Goal: Task Accomplishment & Management: Use online tool/utility

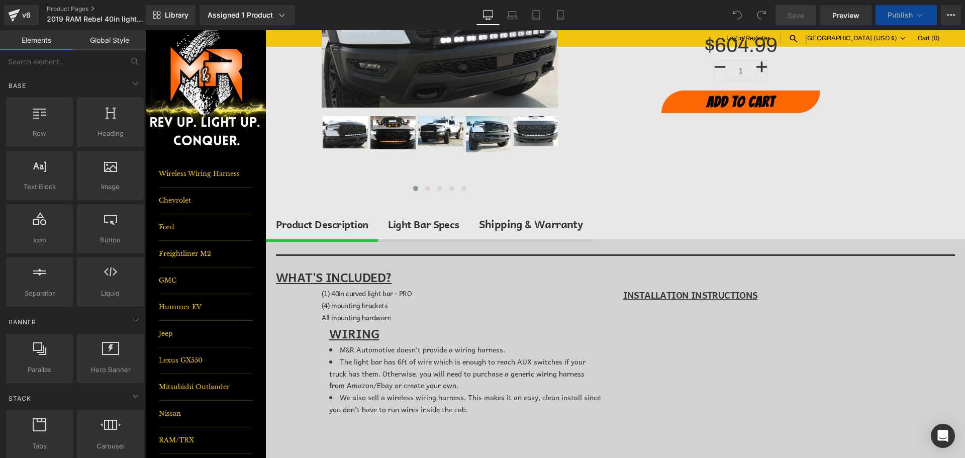
scroll to position [201, 0]
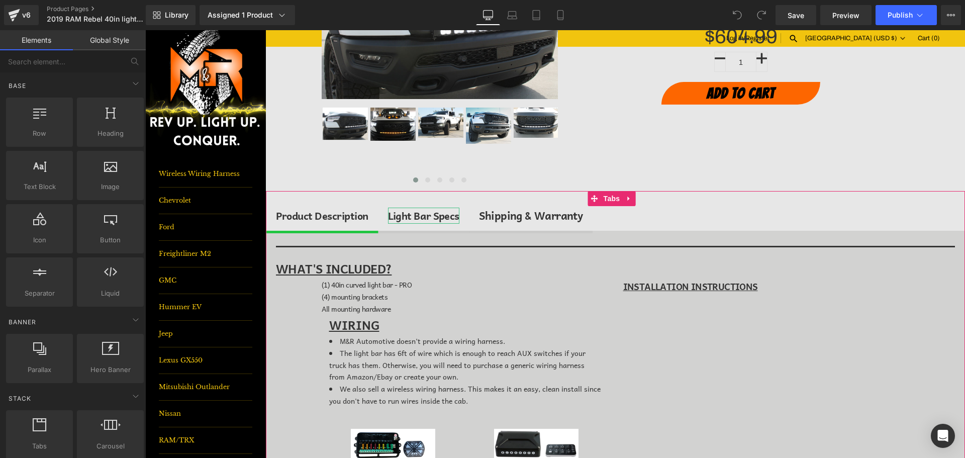
click at [413, 218] on div "Light Bar Specs" at bounding box center [423, 216] width 71 height 16
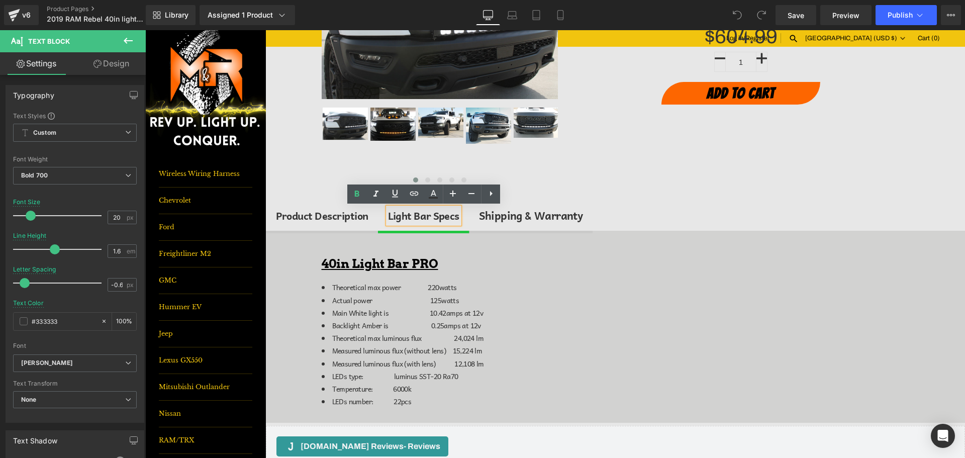
click at [323, 213] on div "Product Description" at bounding box center [322, 216] width 92 height 16
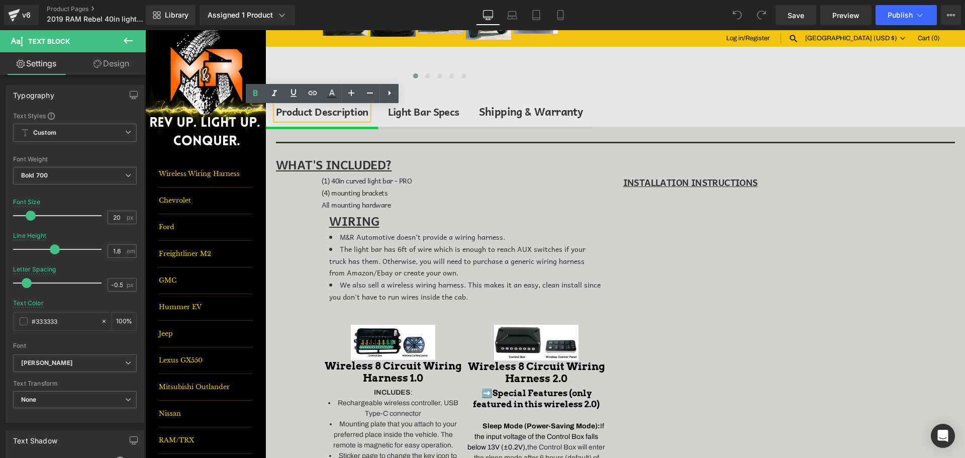
scroll to position [302, 0]
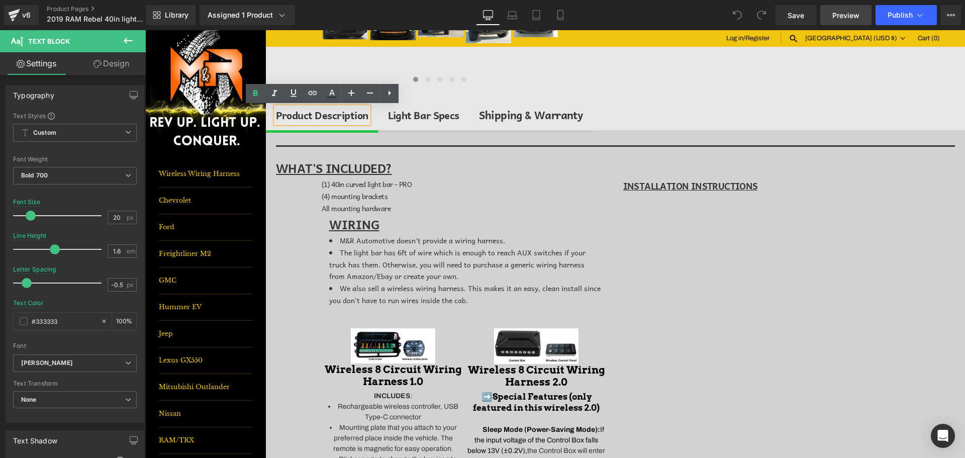
drag, startPoint x: 809, startPoint y: 22, endPoint x: 858, endPoint y: 17, distance: 49.0
click at [809, 22] on link "Save" at bounding box center [795, 15] width 41 height 20
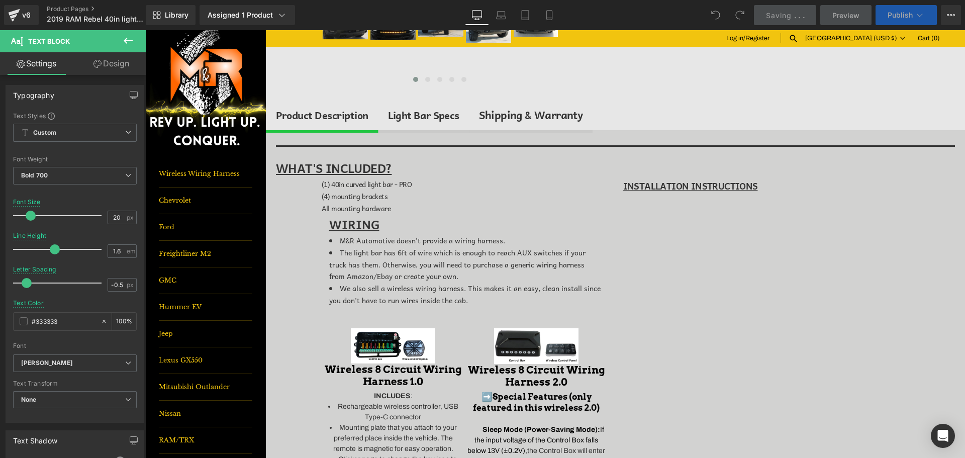
click at [909, 18] on span "Publish" at bounding box center [899, 15] width 25 height 8
click at [906, 17] on span "Publish" at bounding box center [899, 15] width 25 height 8
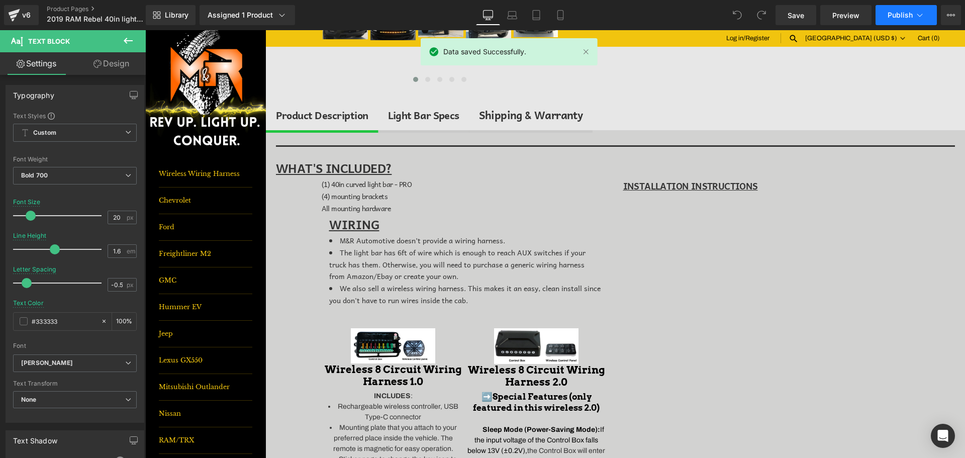
click at [915, 14] on icon at bounding box center [920, 15] width 10 height 10
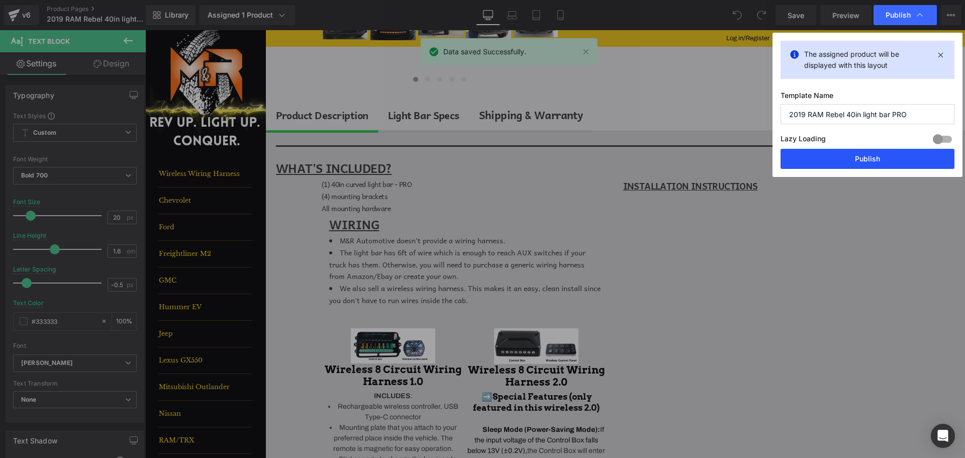
drag, startPoint x: 912, startPoint y: 164, endPoint x: 765, endPoint y: 133, distance: 149.5
click at [912, 164] on button "Publish" at bounding box center [867, 159] width 174 height 20
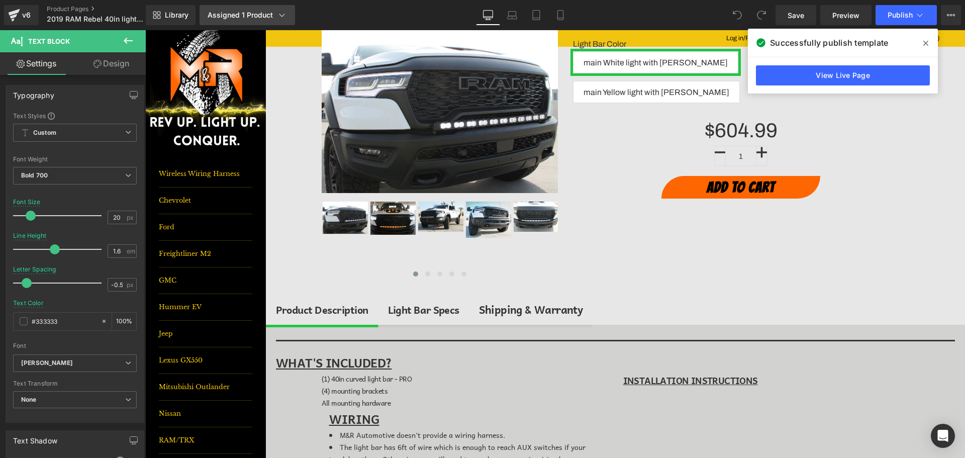
scroll to position [101, 0]
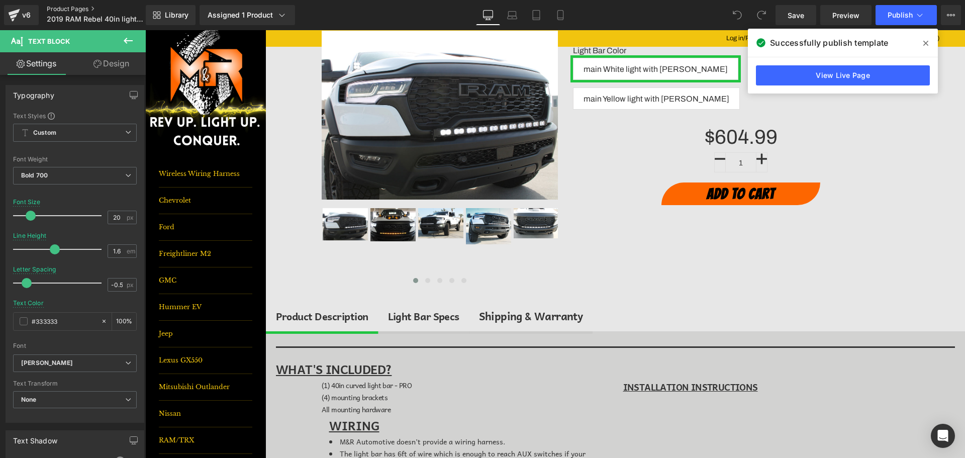
click at [79, 10] on link "Product Pages" at bounding box center [105, 9] width 116 height 8
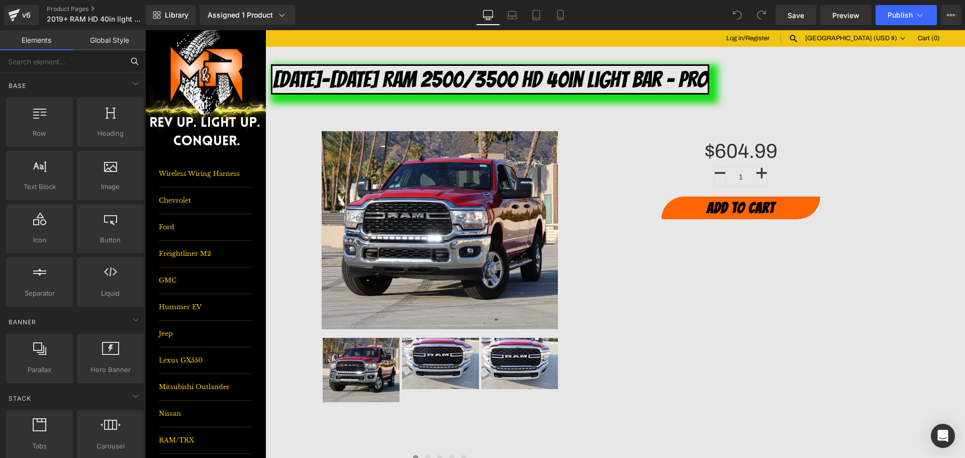
click at [38, 58] on input "text" at bounding box center [62, 61] width 124 height 22
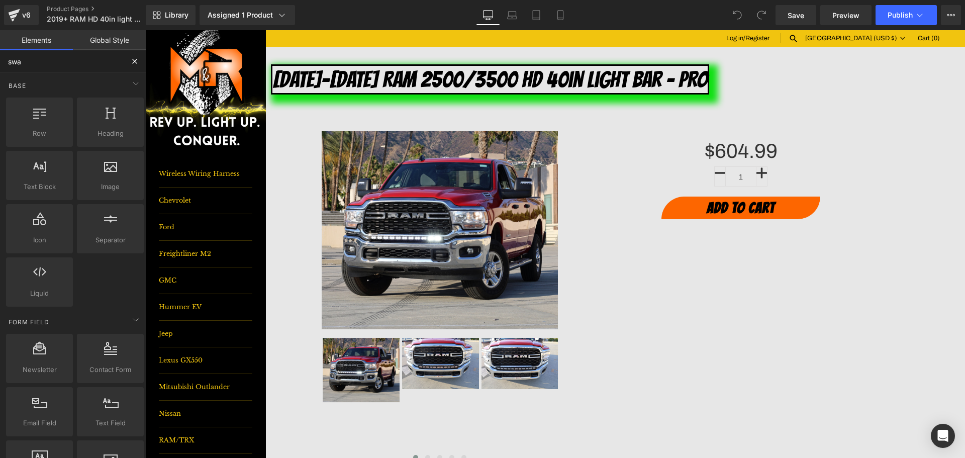
type input "swa"
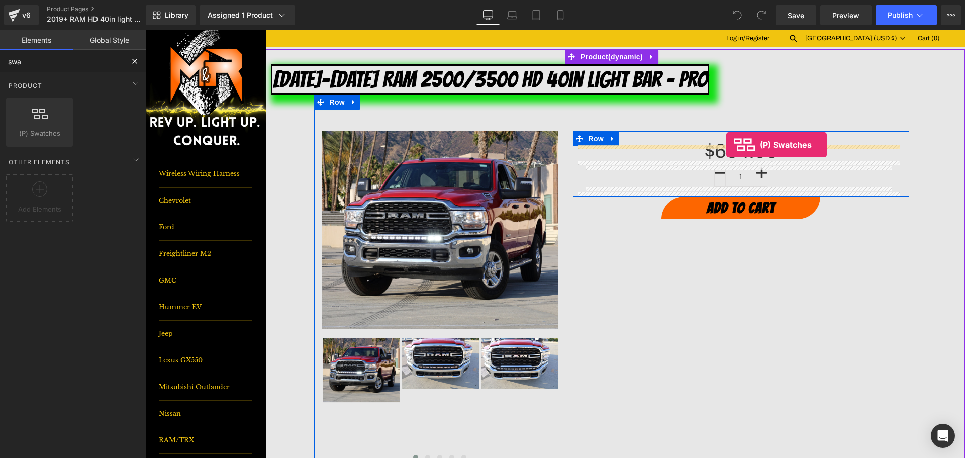
drag, startPoint x: 196, startPoint y: 164, endPoint x: 726, endPoint y: 145, distance: 530.5
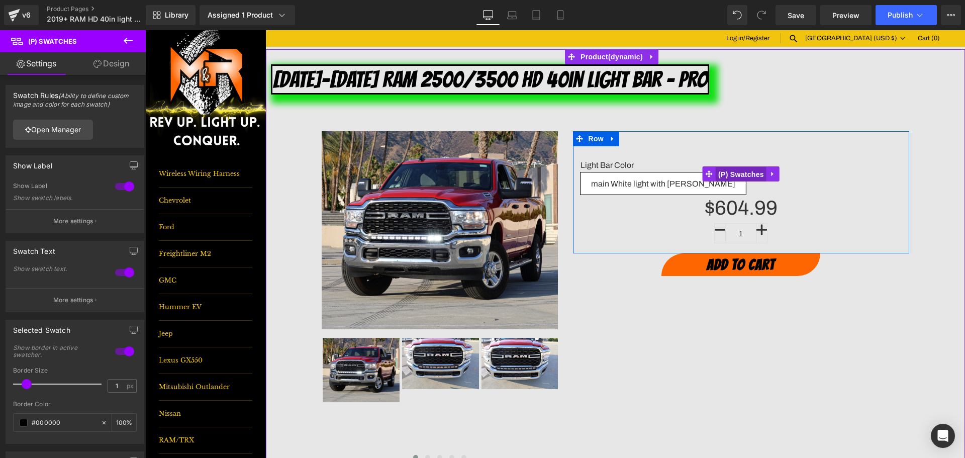
click at [751, 172] on span "(P) Swatches" at bounding box center [741, 174] width 51 height 15
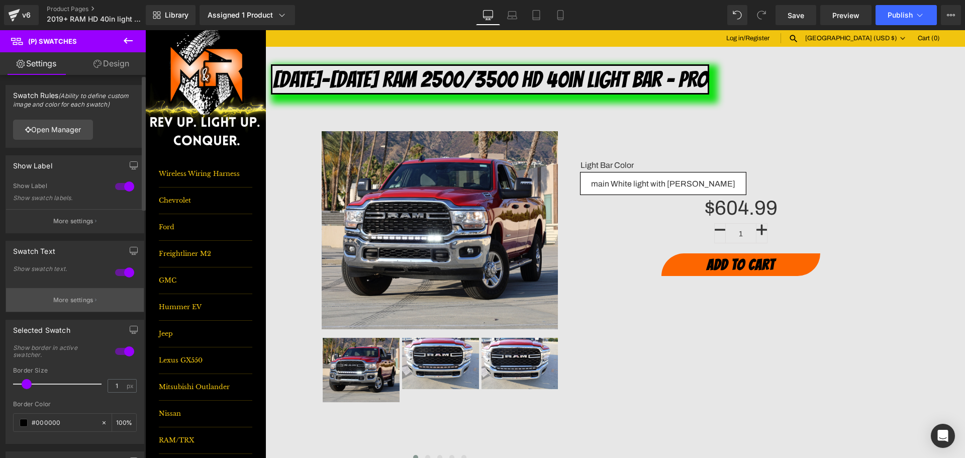
click at [63, 304] on p "More settings" at bounding box center [73, 299] width 40 height 9
click at [108, 384] on input "1" at bounding box center [117, 385] width 18 height 13
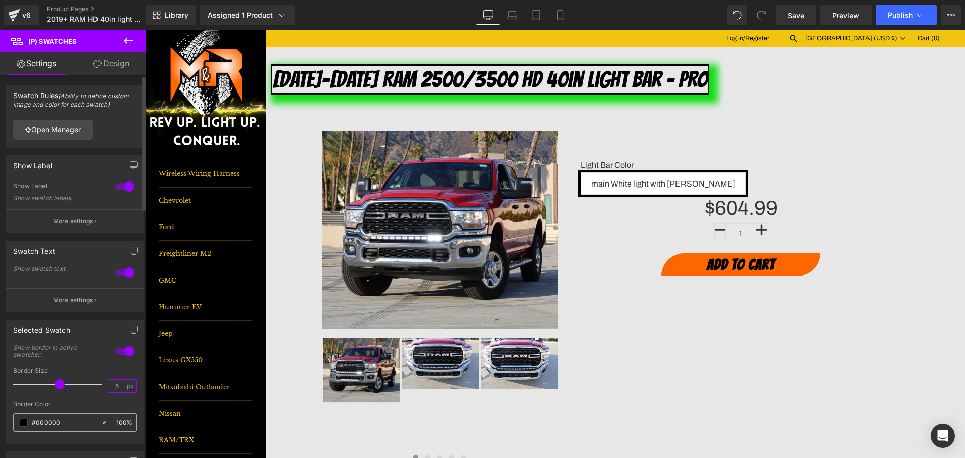
type input "5"
click at [92, 416] on div "#000000" at bounding box center [57, 423] width 87 height 18
click at [79, 425] on input "#000000" at bounding box center [64, 422] width 64 height 11
type input "#0"
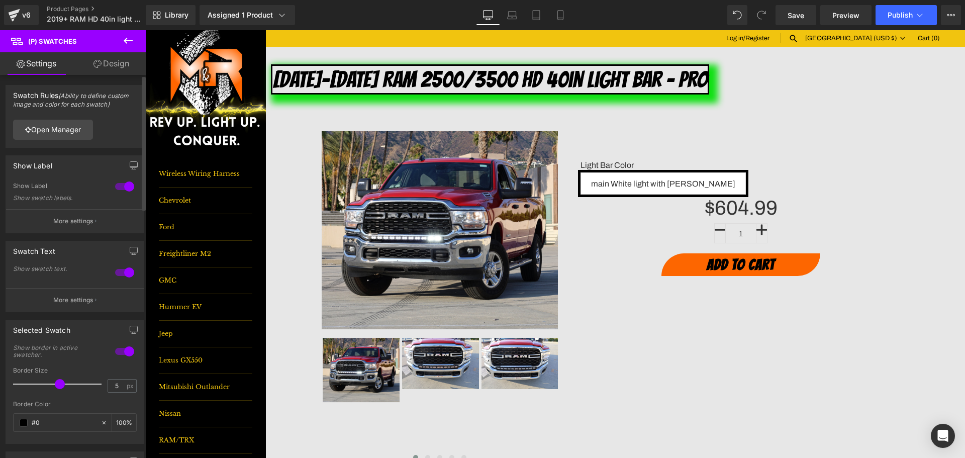
type input "0"
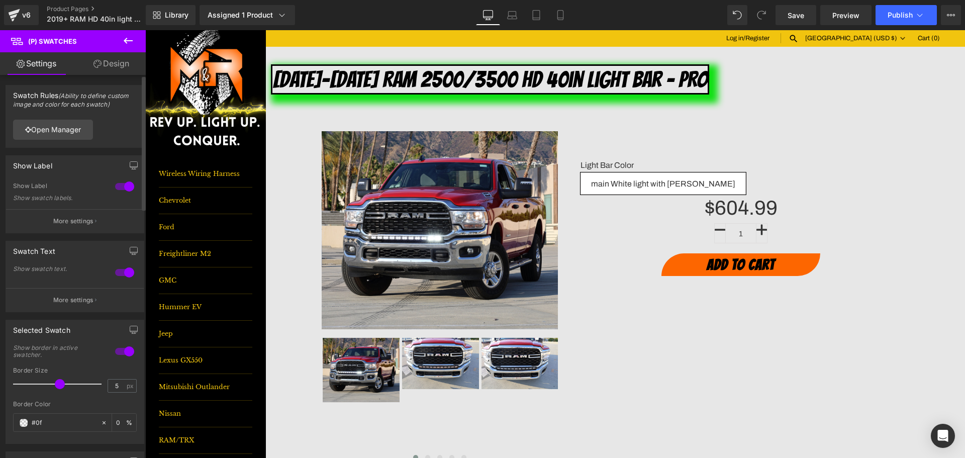
type input "#0fe"
type input "100"
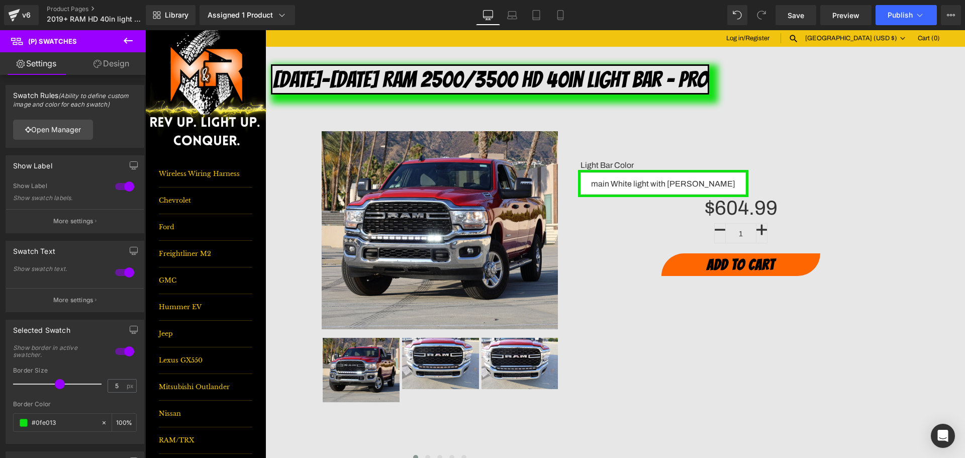
type input "#0fe013"
click at [798, 9] on link "Save" at bounding box center [795, 15] width 41 height 20
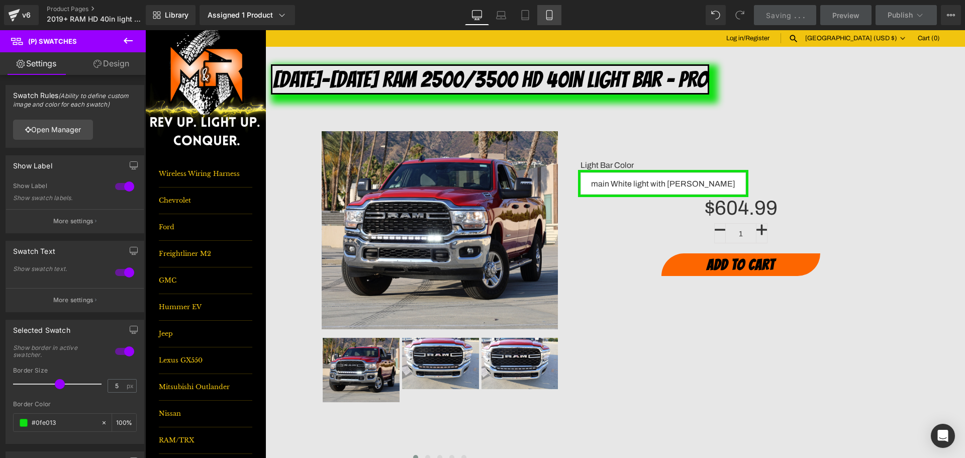
click at [546, 13] on icon at bounding box center [549, 15] width 10 height 10
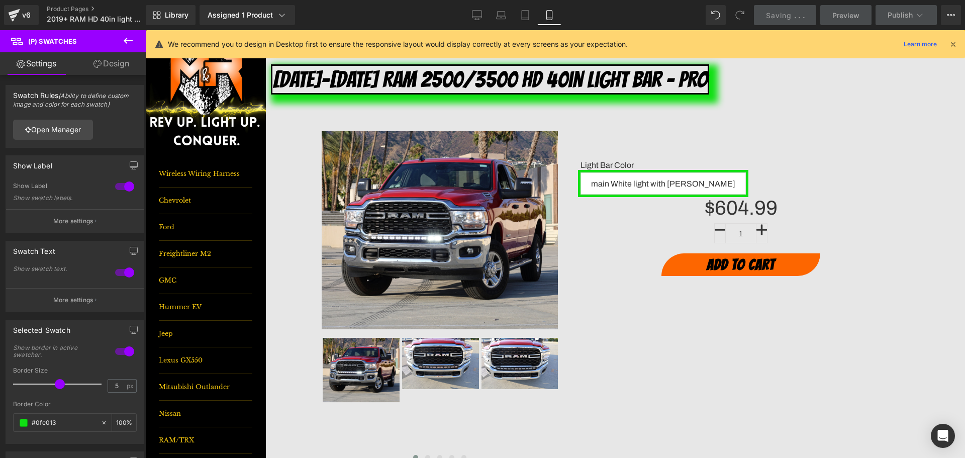
scroll to position [298, 0]
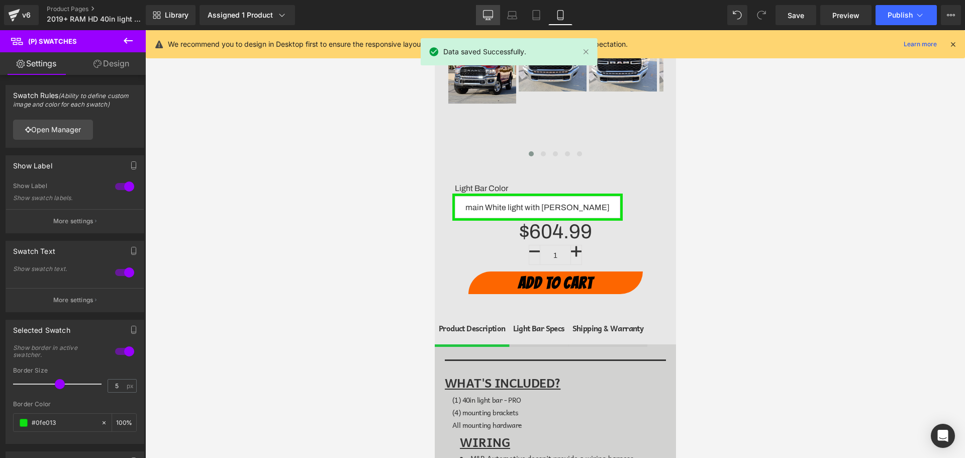
click at [483, 15] on icon at bounding box center [488, 15] width 10 height 10
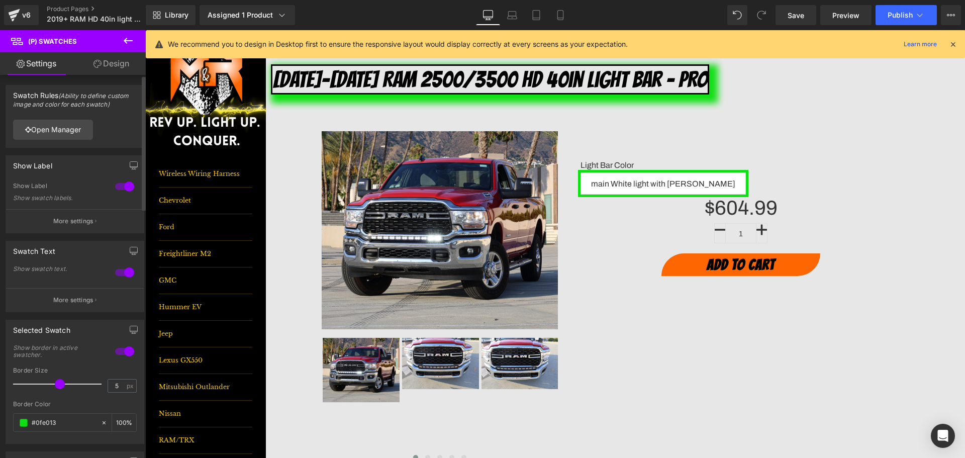
click at [81, 227] on button "More settings" at bounding box center [75, 221] width 138 height 24
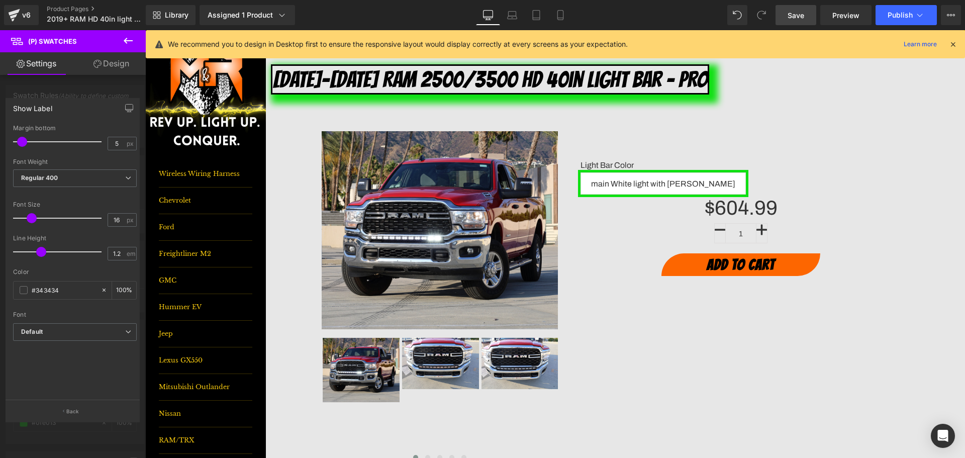
click at [784, 15] on link "Save" at bounding box center [795, 15] width 41 height 20
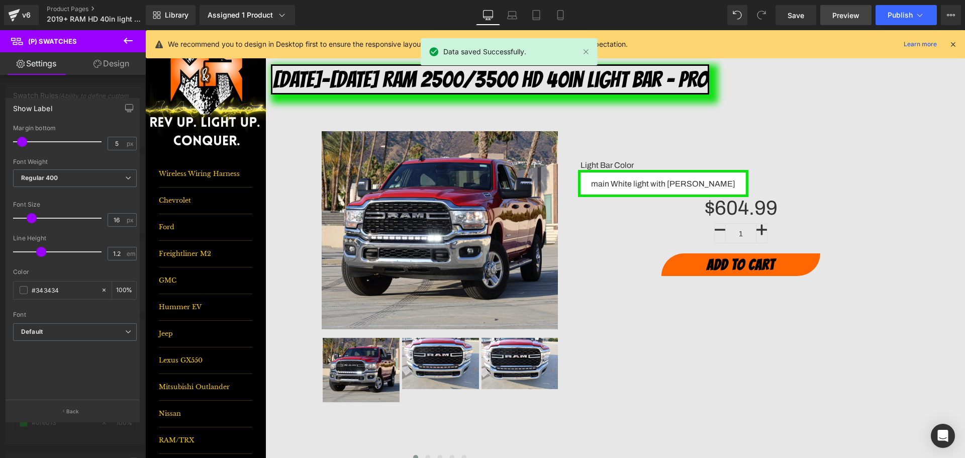
click at [843, 16] on span "Preview" at bounding box center [845, 15] width 27 height 11
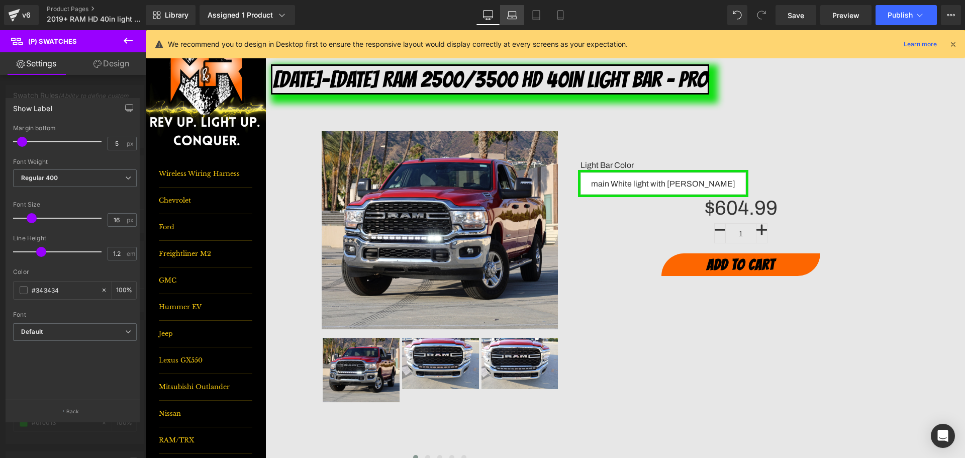
click at [509, 16] on icon at bounding box center [513, 14] width 8 height 5
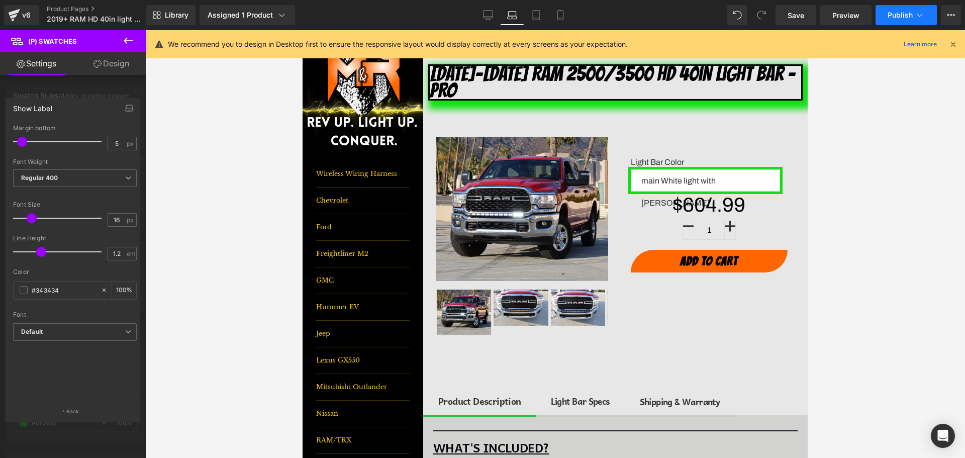
click at [886, 16] on button "Publish" at bounding box center [905, 15] width 61 height 20
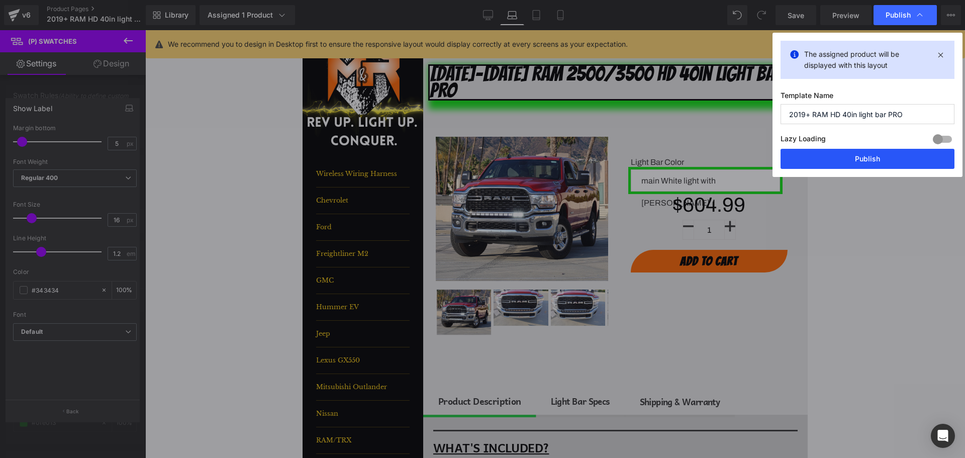
click at [870, 165] on button "Publish" at bounding box center [867, 159] width 174 height 20
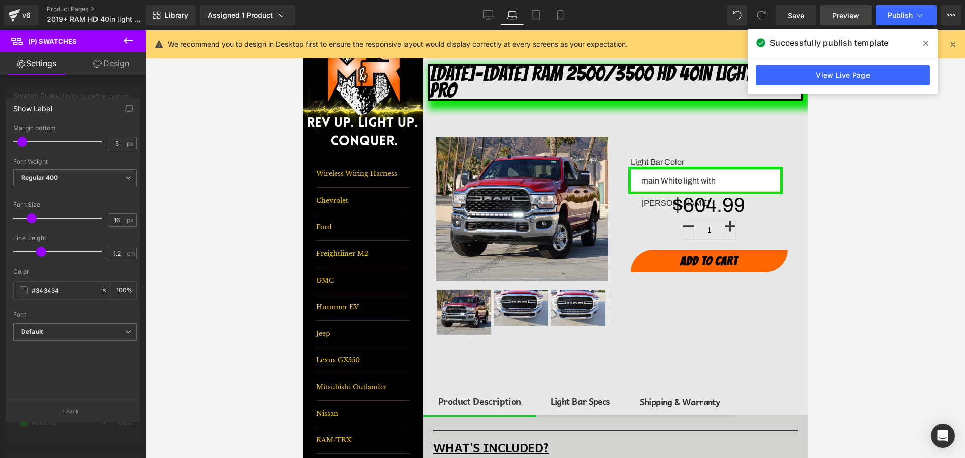
click at [834, 17] on span "Preview" at bounding box center [845, 15] width 27 height 11
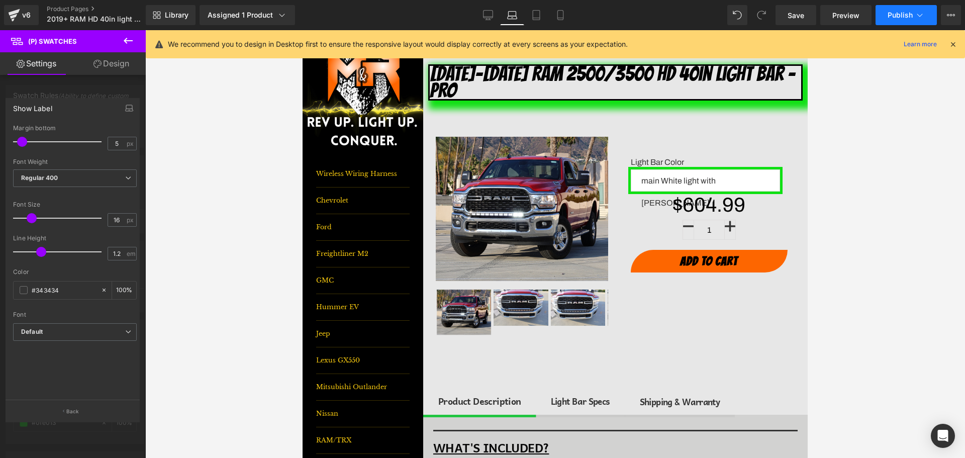
click at [913, 23] on button "Publish" at bounding box center [905, 15] width 61 height 20
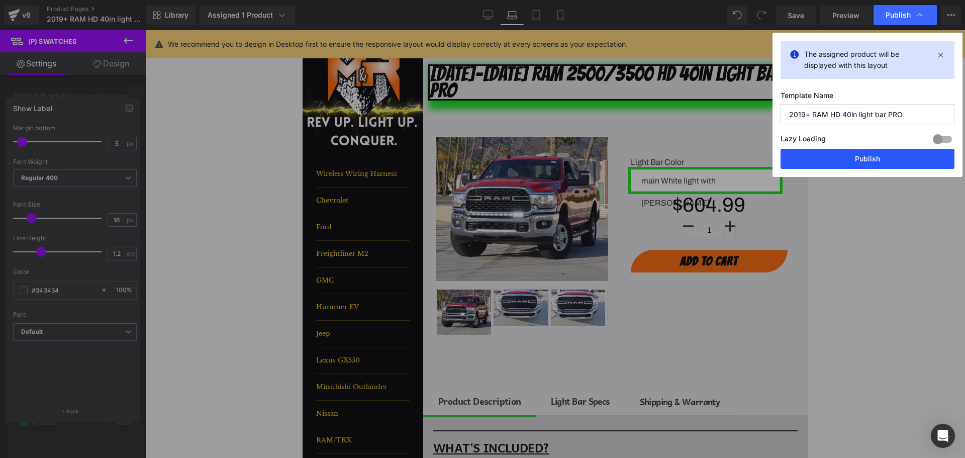
click at [877, 156] on button "Publish" at bounding box center [867, 159] width 174 height 20
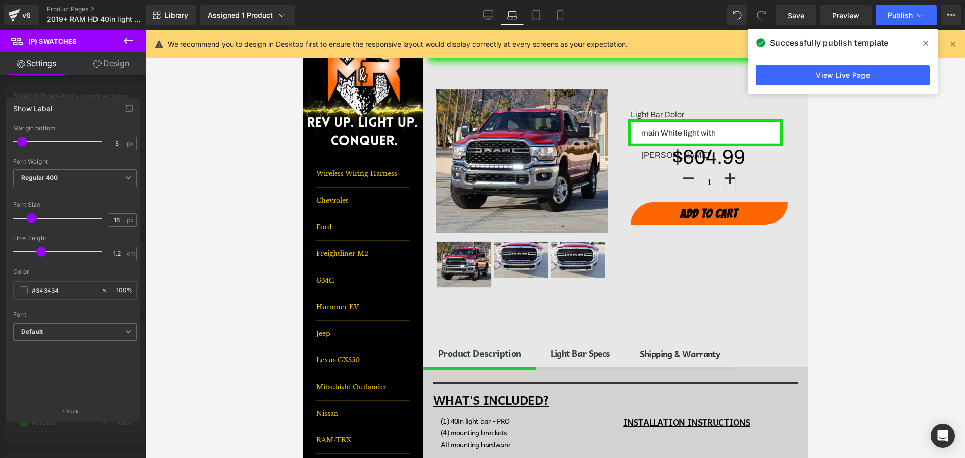
scroll to position [50, 0]
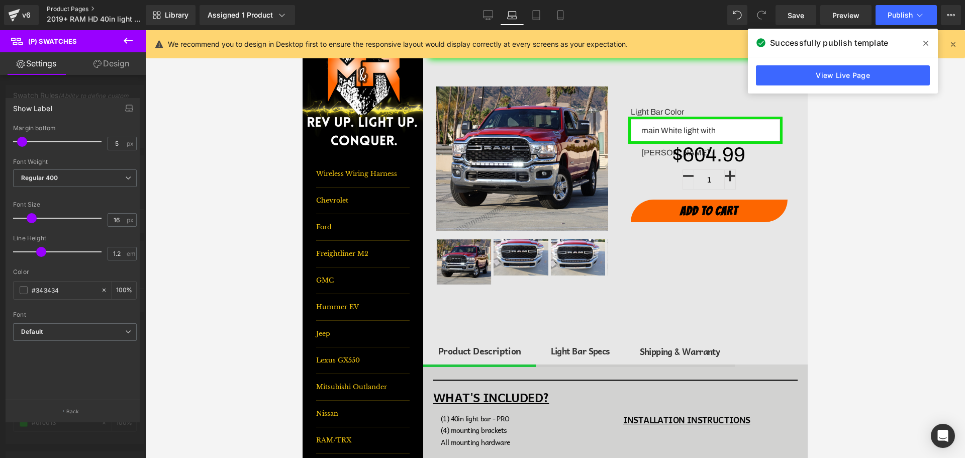
click at [59, 6] on link "Product Pages" at bounding box center [105, 9] width 116 height 8
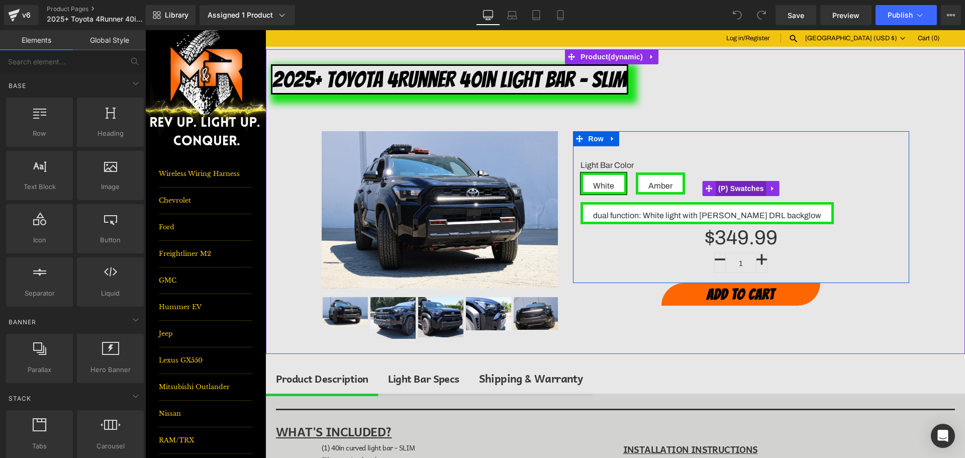
click at [735, 191] on span "(P) Swatches" at bounding box center [741, 188] width 51 height 15
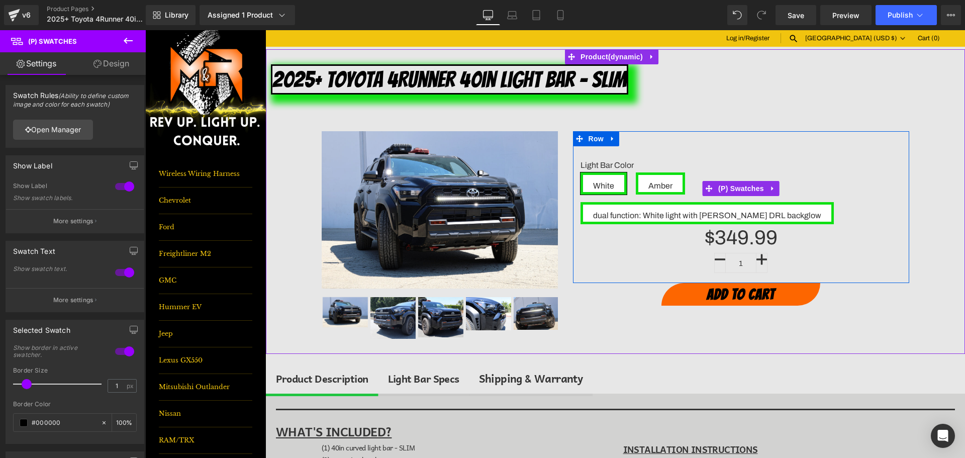
click at [657, 182] on span "Amber" at bounding box center [660, 183] width 24 height 17
click at [737, 188] on span "(P) Swatches" at bounding box center [741, 188] width 51 height 15
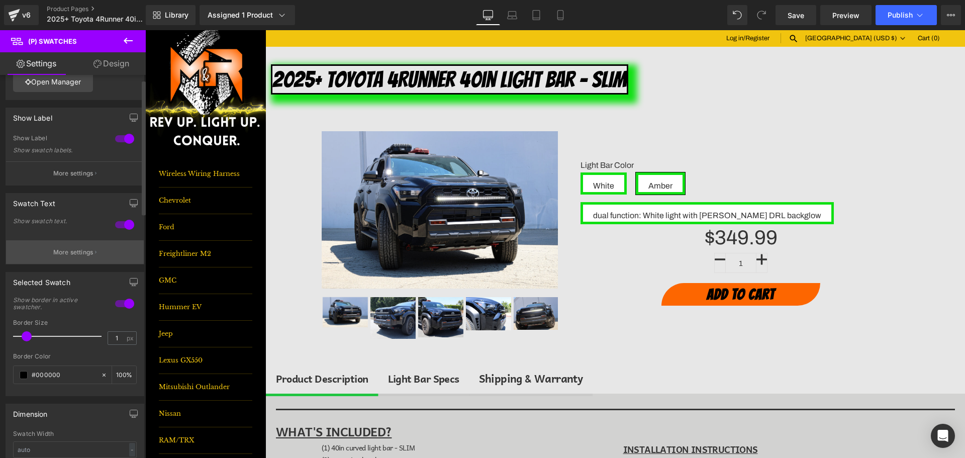
scroll to position [50, 0]
click at [74, 250] on p "More settings" at bounding box center [73, 249] width 40 height 9
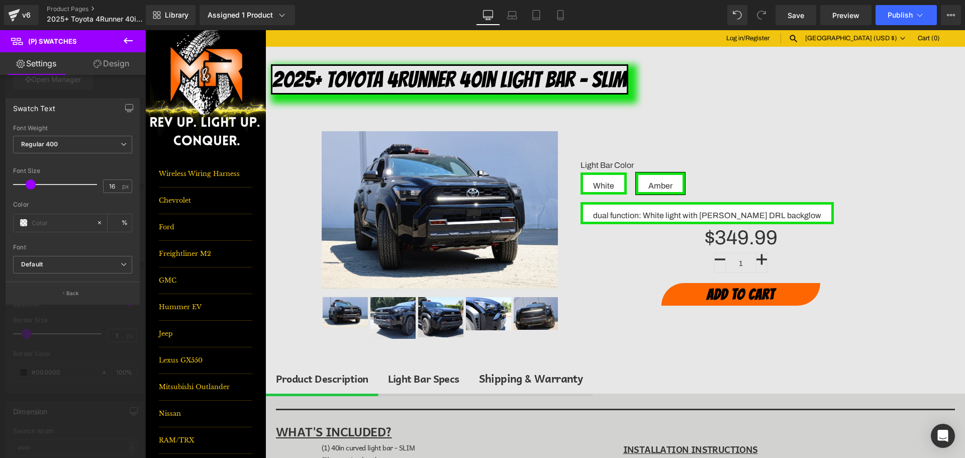
click at [123, 87] on div at bounding box center [73, 246] width 146 height 433
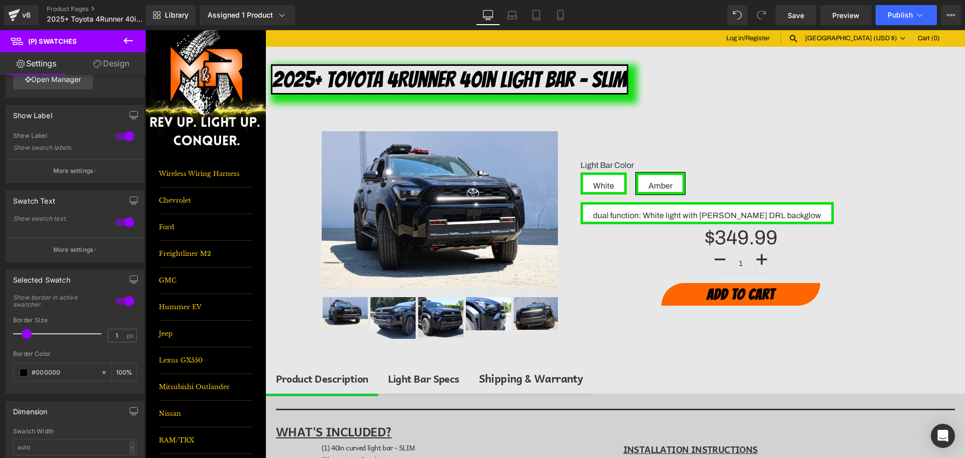
click at [117, 68] on link "Design" at bounding box center [111, 63] width 73 height 23
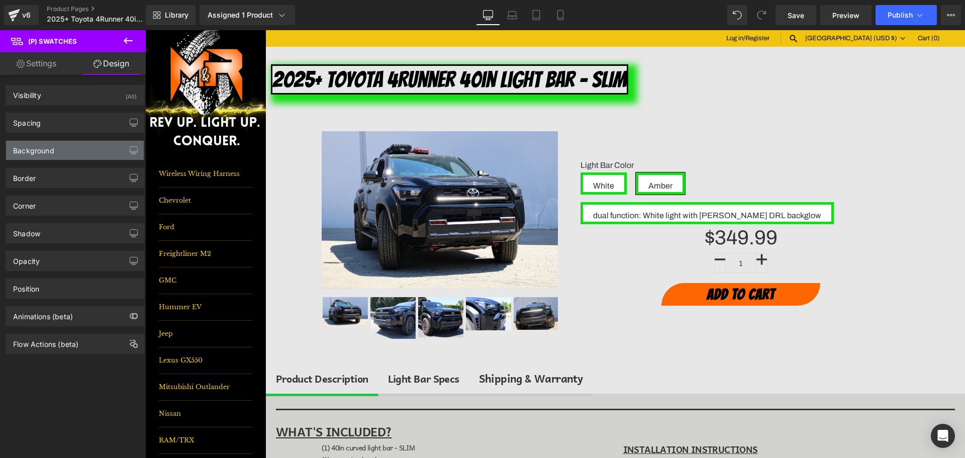
click at [36, 155] on div "Background" at bounding box center [75, 150] width 138 height 19
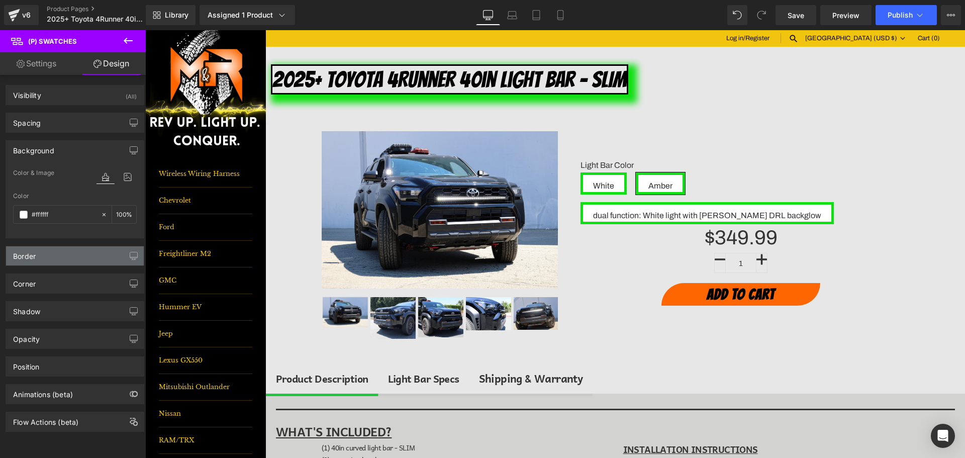
click at [33, 260] on div "Border" at bounding box center [75, 255] width 138 height 19
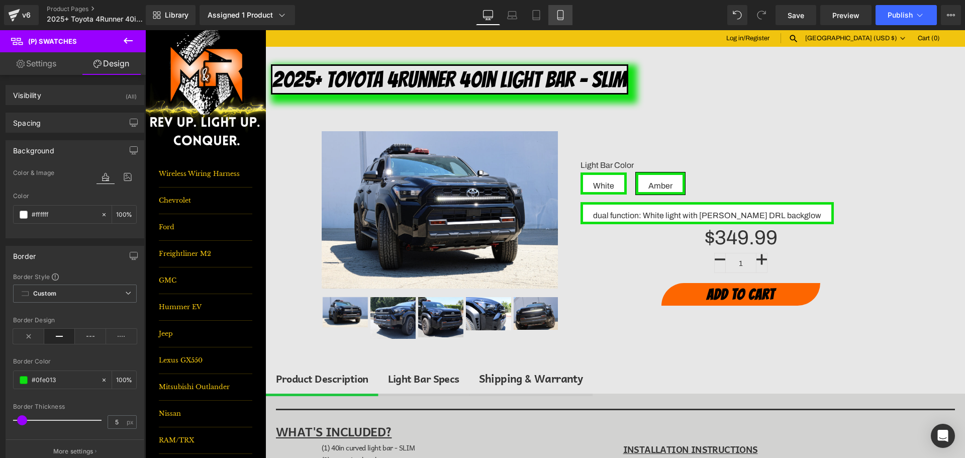
click at [560, 17] on icon at bounding box center [560, 15] width 10 height 10
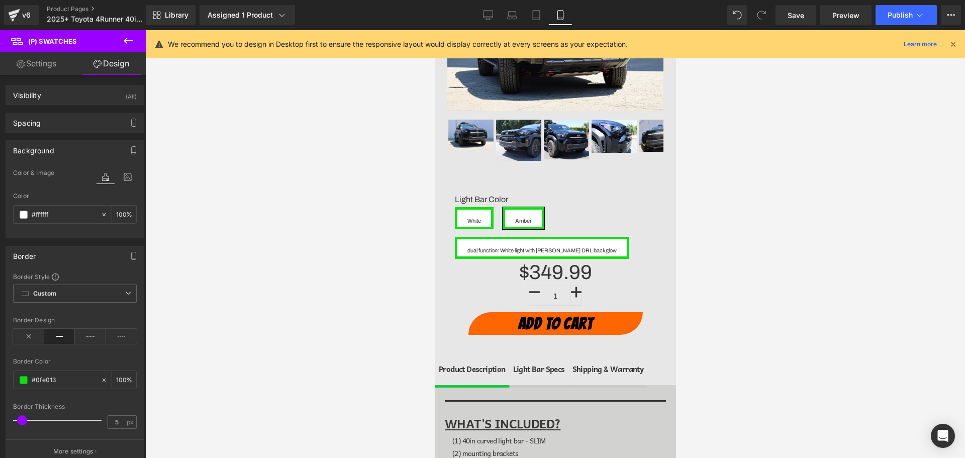
type input "100"
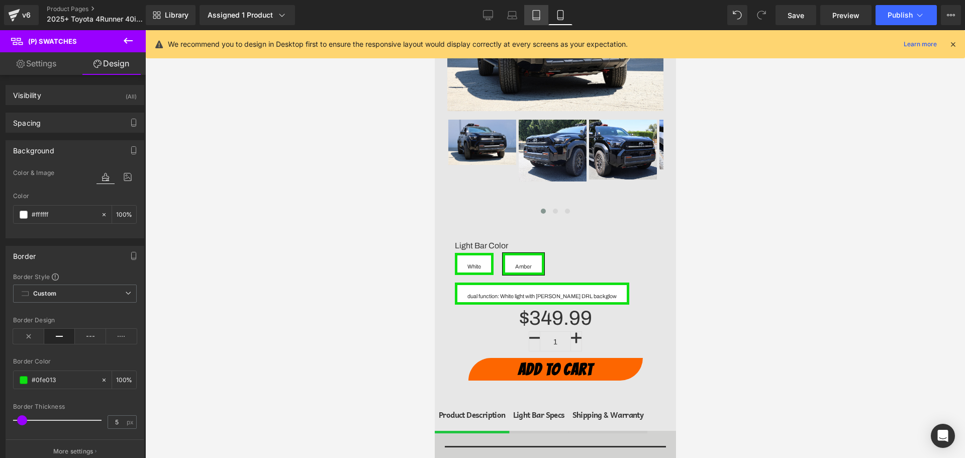
click at [542, 16] on link "Tablet" at bounding box center [536, 15] width 24 height 20
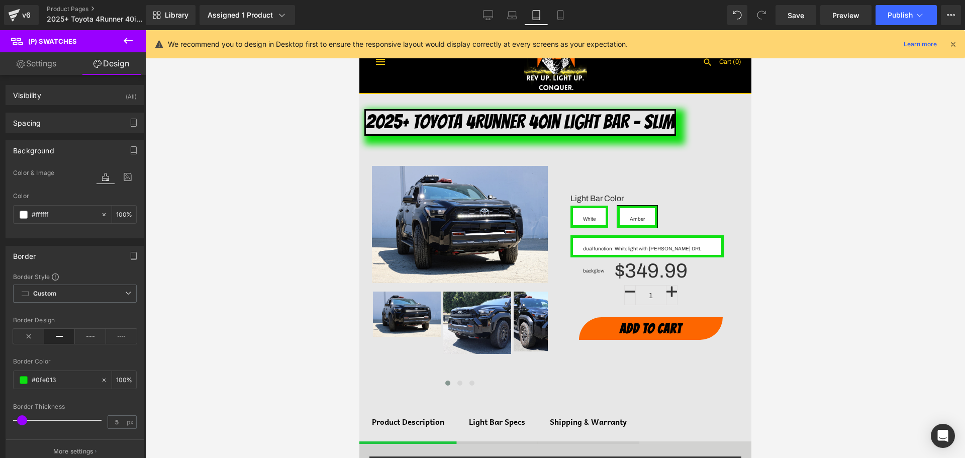
type input "100"
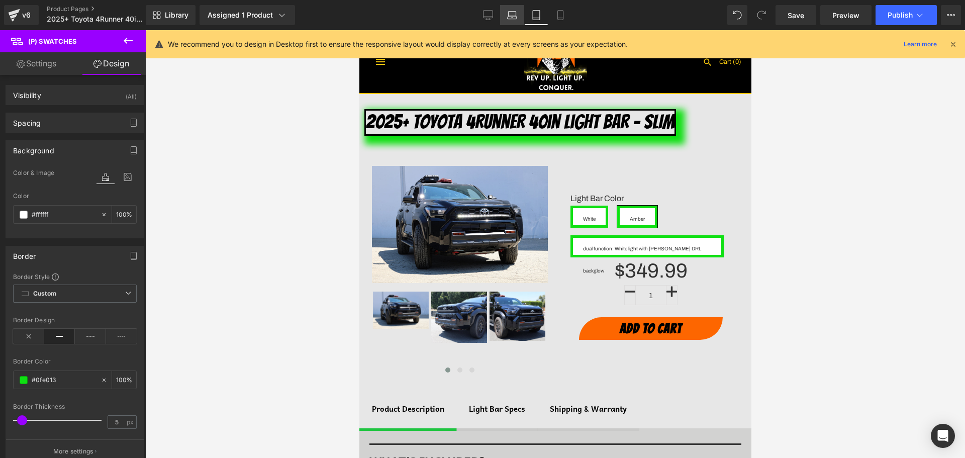
click at [516, 14] on icon at bounding box center [513, 14] width 8 height 5
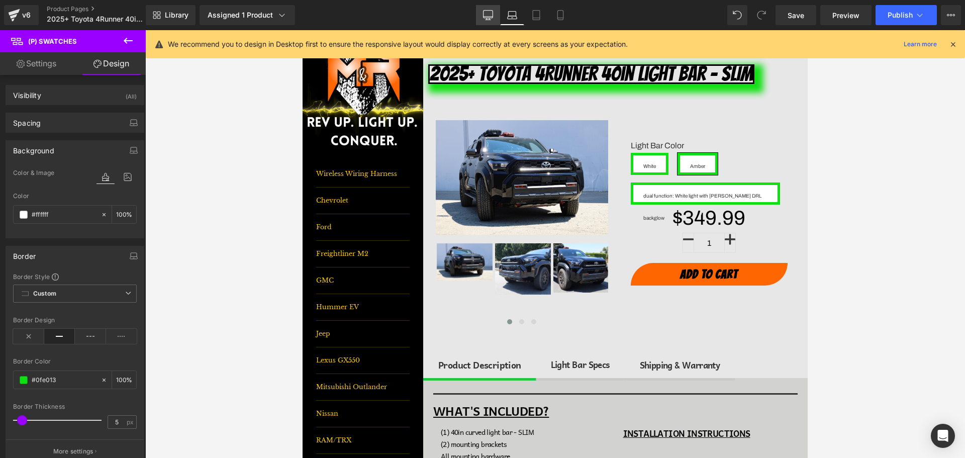
type input "100"
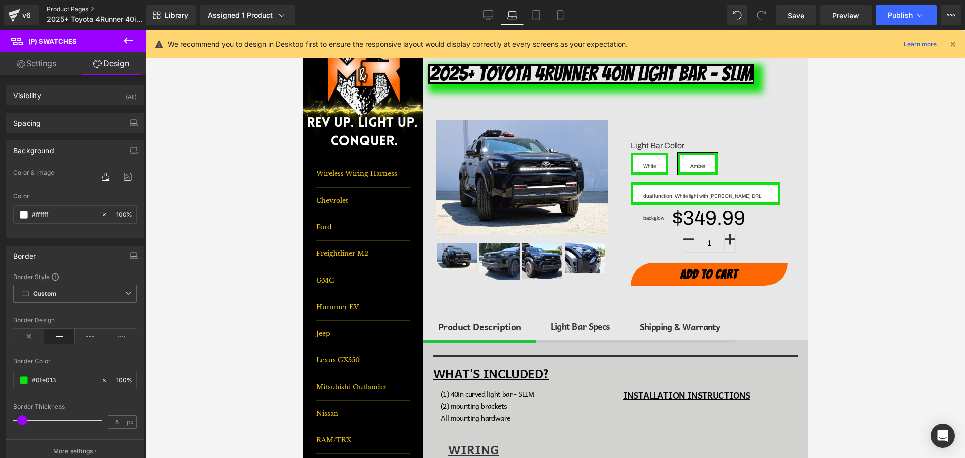
click at [81, 6] on link "Product Pages" at bounding box center [105, 9] width 116 height 8
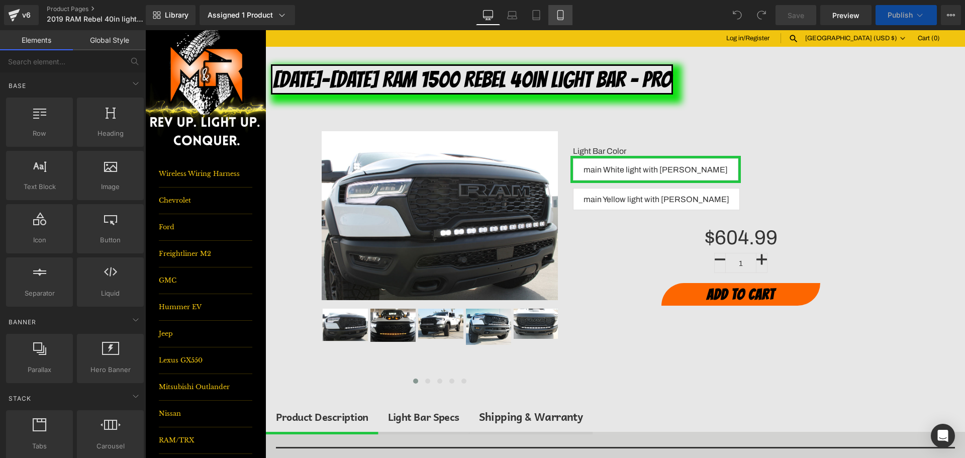
click at [563, 14] on icon at bounding box center [560, 15] width 10 height 10
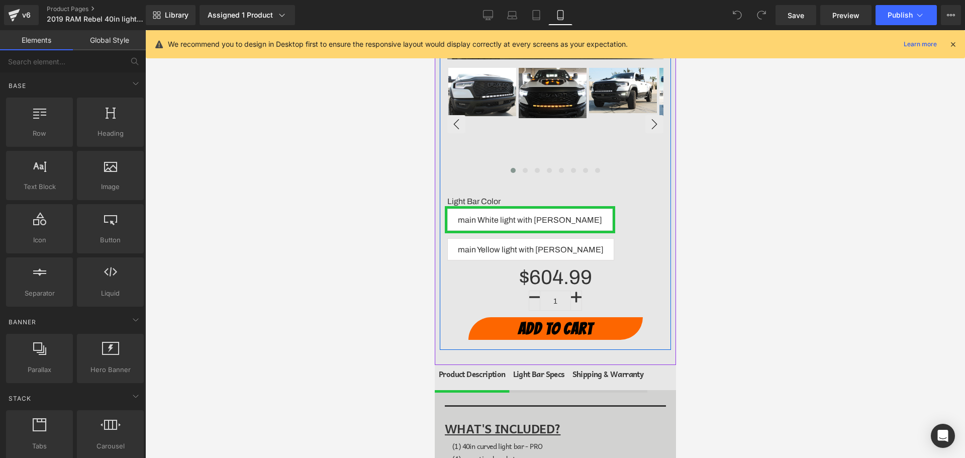
scroll to position [251, 0]
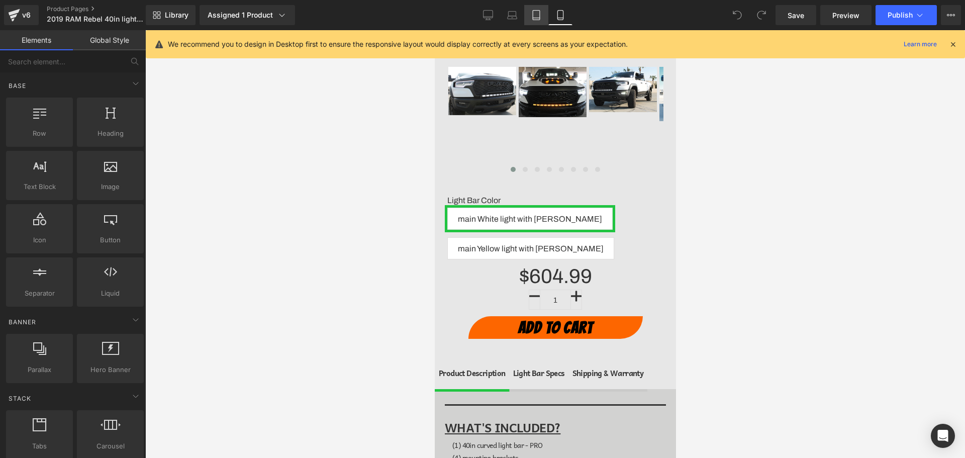
click at [539, 20] on link "Tablet" at bounding box center [536, 15] width 24 height 20
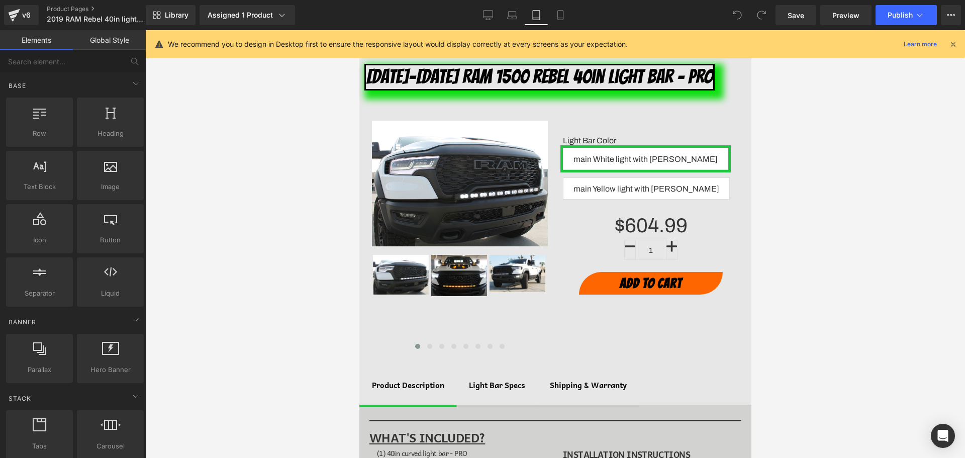
scroll to position [44, 0]
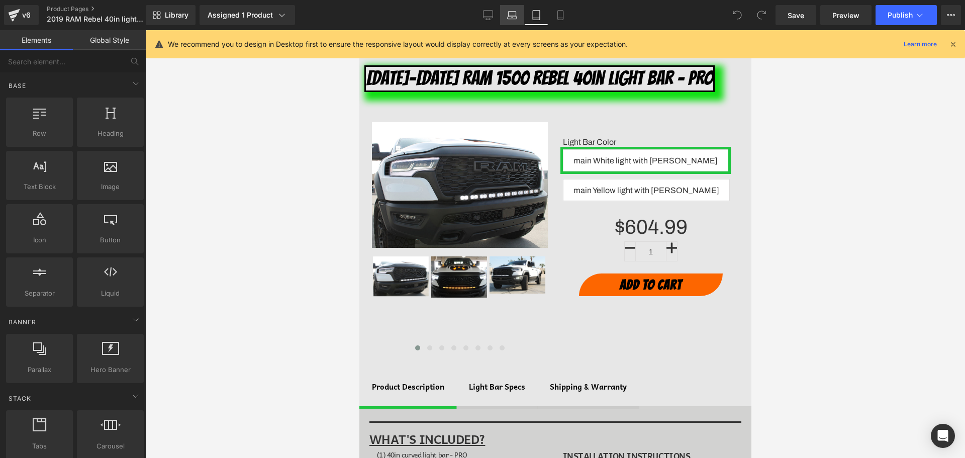
click at [515, 15] on icon at bounding box center [512, 15] width 10 height 10
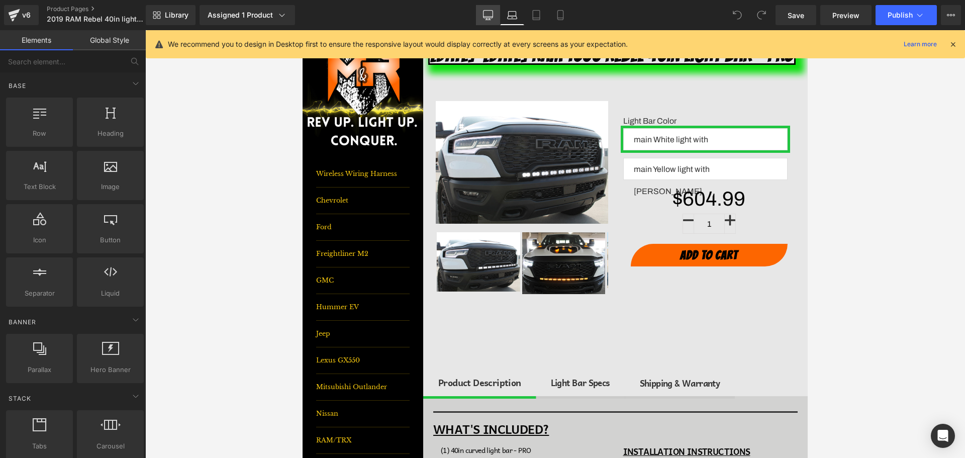
click at [492, 16] on icon at bounding box center [488, 15] width 10 height 10
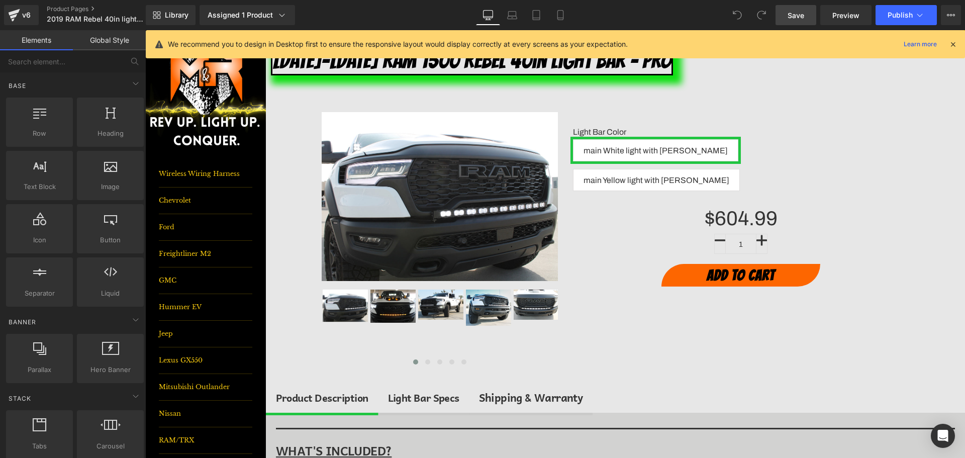
click at [806, 14] on link "Save" at bounding box center [795, 15] width 41 height 20
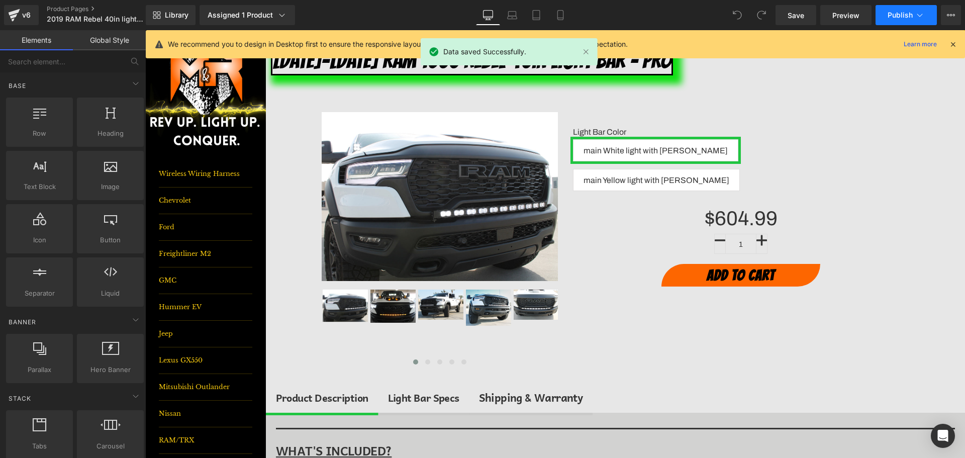
click at [899, 15] on span "Publish" at bounding box center [899, 15] width 25 height 8
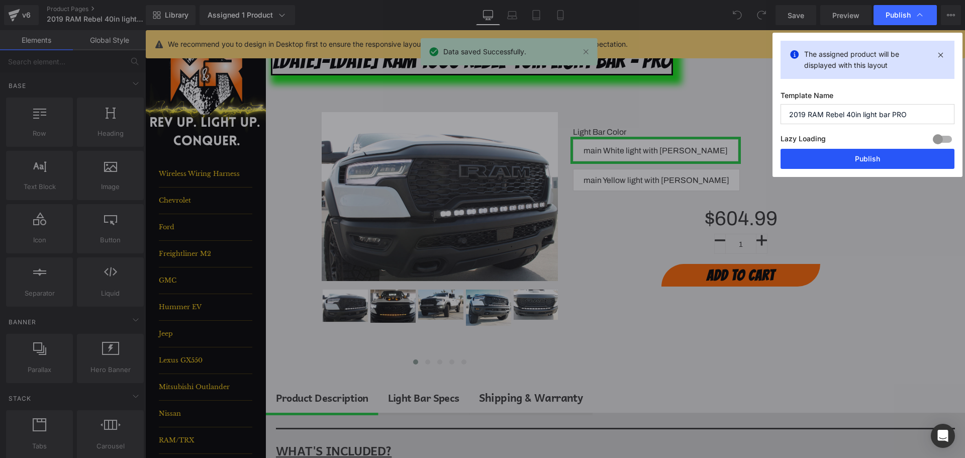
drag, startPoint x: 878, startPoint y: 157, endPoint x: 727, endPoint y: 107, distance: 158.8
click at [878, 157] on button "Publish" at bounding box center [867, 159] width 174 height 20
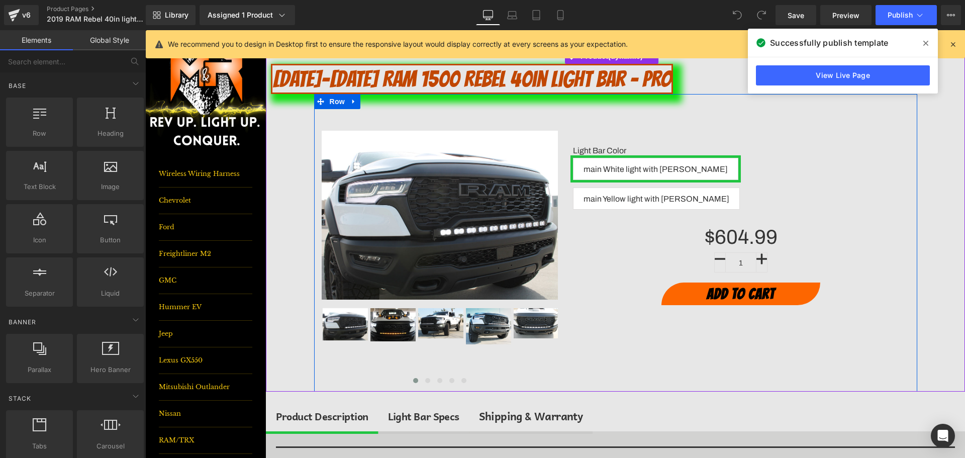
scroll to position [0, 0]
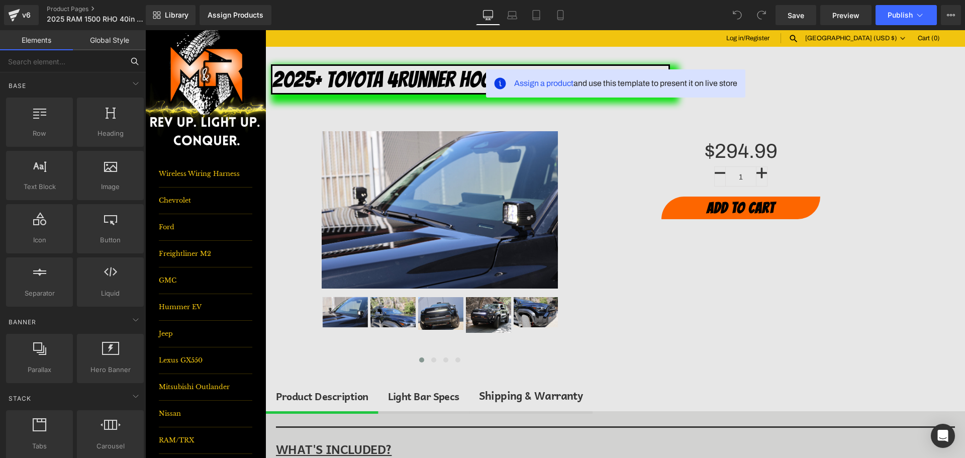
click at [82, 62] on input "text" at bounding box center [62, 61] width 124 height 22
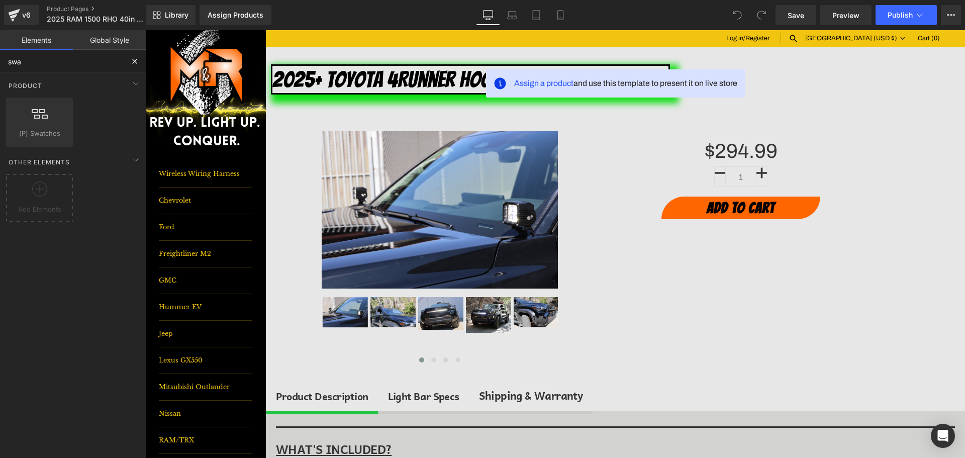
type input "swa"
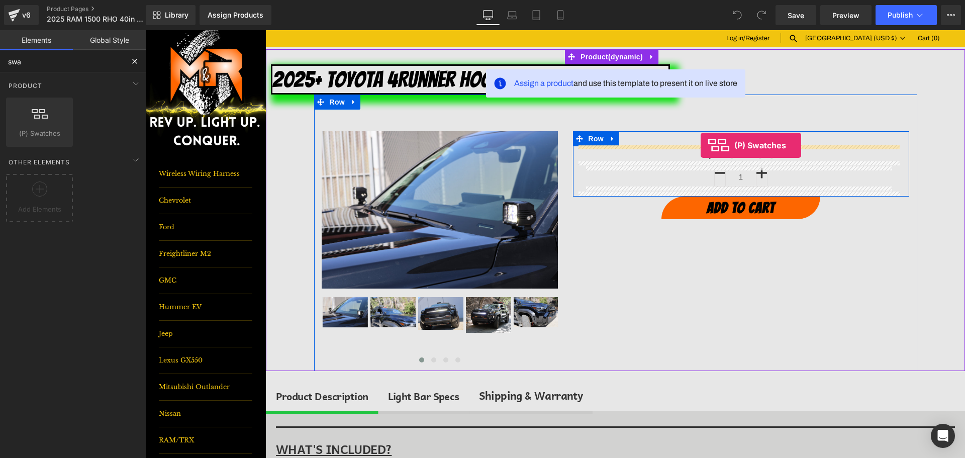
drag, startPoint x: 226, startPoint y: 157, endPoint x: 701, endPoint y: 145, distance: 475.0
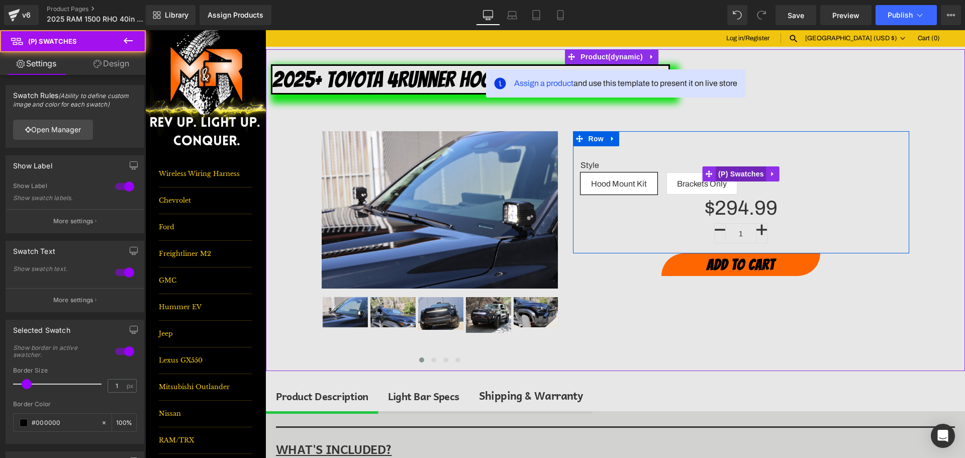
click at [743, 173] on span "(P) Swatches" at bounding box center [741, 173] width 51 height 15
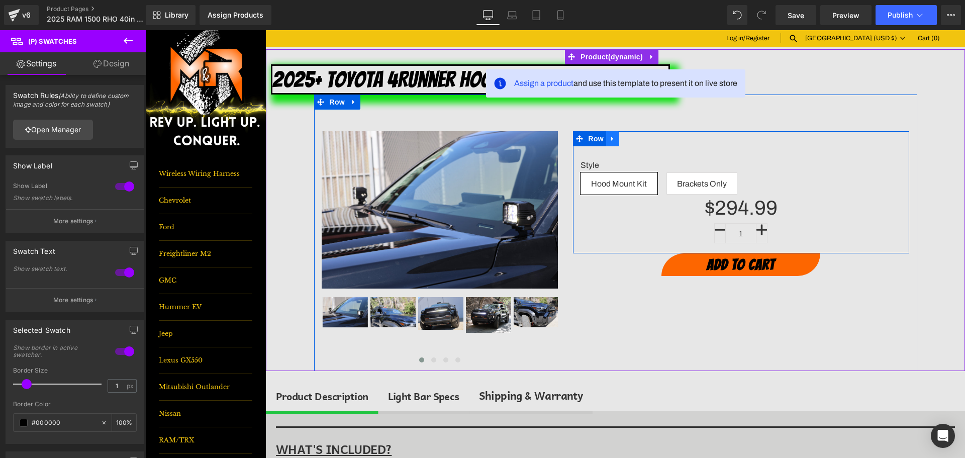
click at [611, 136] on icon at bounding box center [612, 139] width 7 height 8
click at [639, 143] on link at bounding box center [638, 138] width 13 height 15
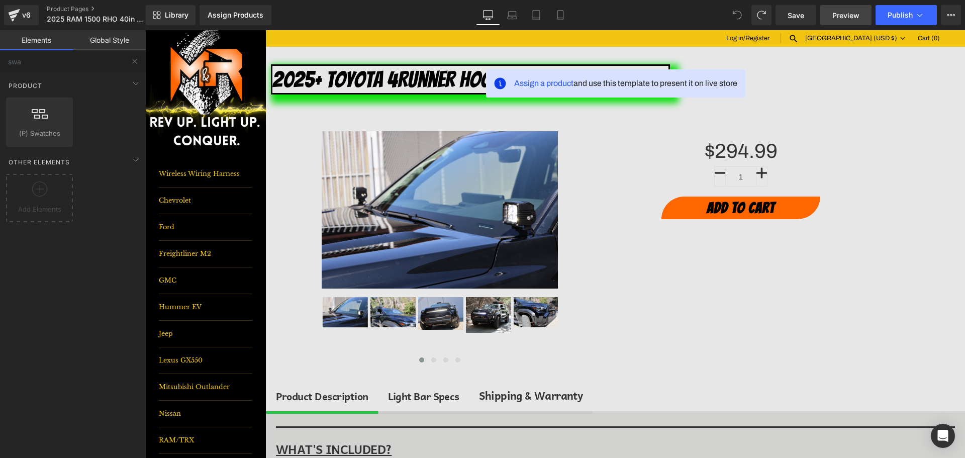
click at [845, 13] on span "Preview" at bounding box center [845, 15] width 27 height 11
click at [530, 84] on span "Assign a product" at bounding box center [543, 83] width 59 height 9
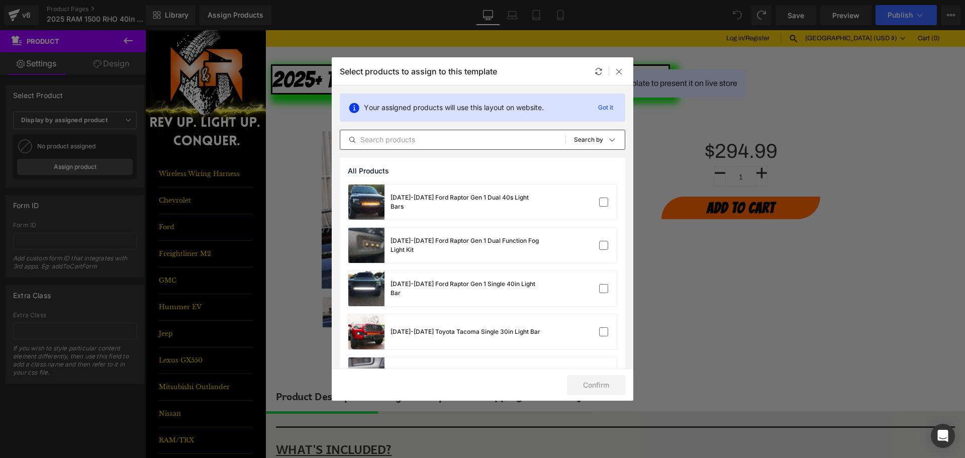
click at [469, 134] on input "text" at bounding box center [452, 140] width 225 height 12
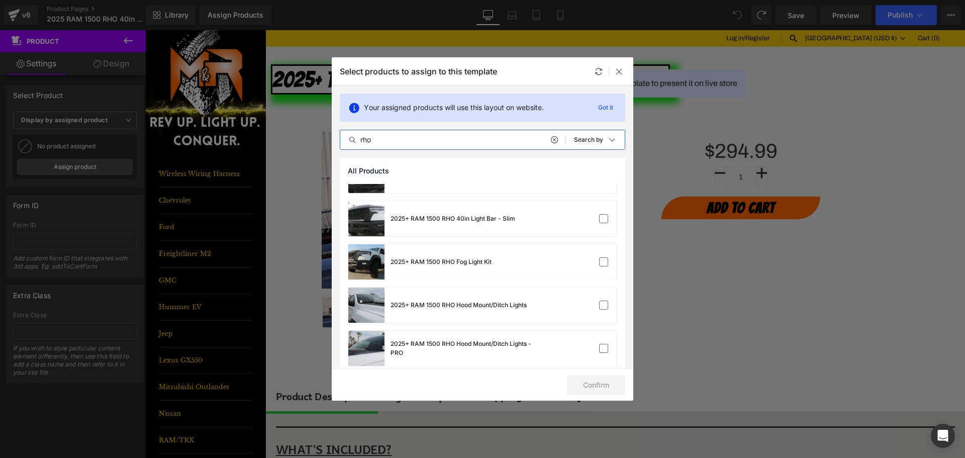
scroll to position [51, 0]
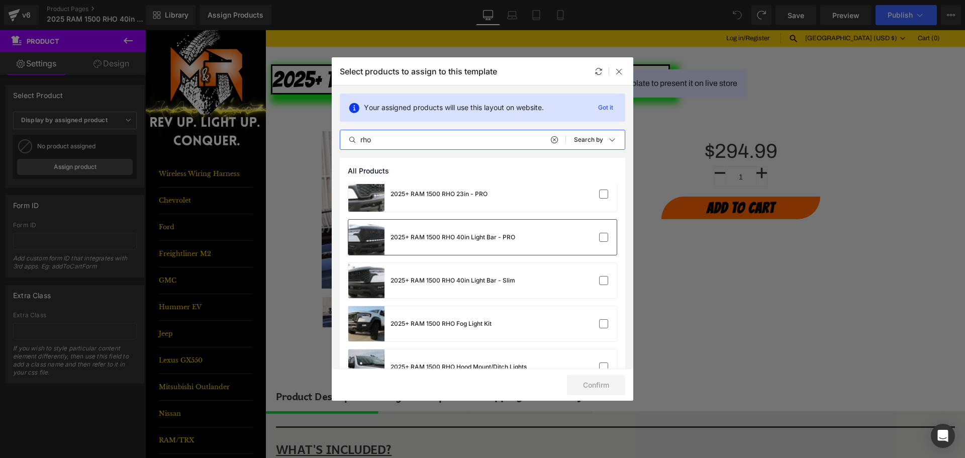
type input "rho"
click at [547, 243] on div "2025+ RAM 1500 RHO 40in Light Bar - PRO" at bounding box center [482, 237] width 268 height 35
click at [597, 387] on button "Confirm" at bounding box center [596, 385] width 58 height 20
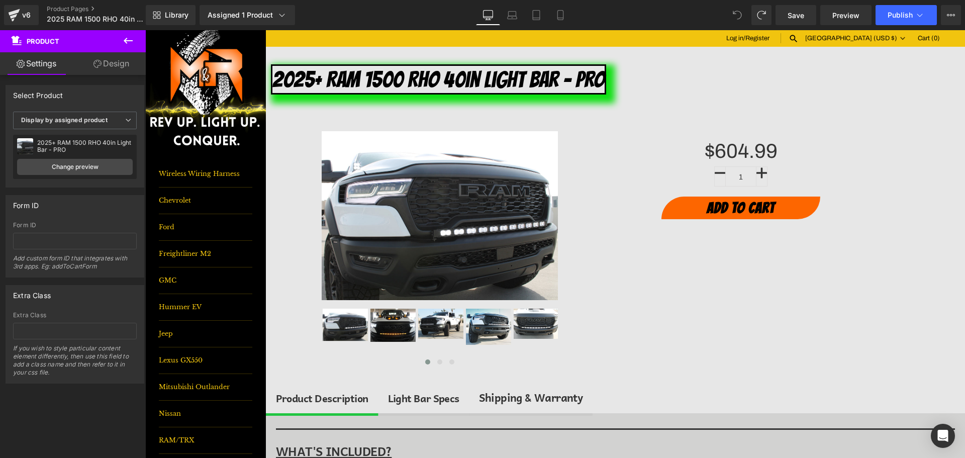
click at [127, 41] on icon at bounding box center [128, 41] width 9 height 6
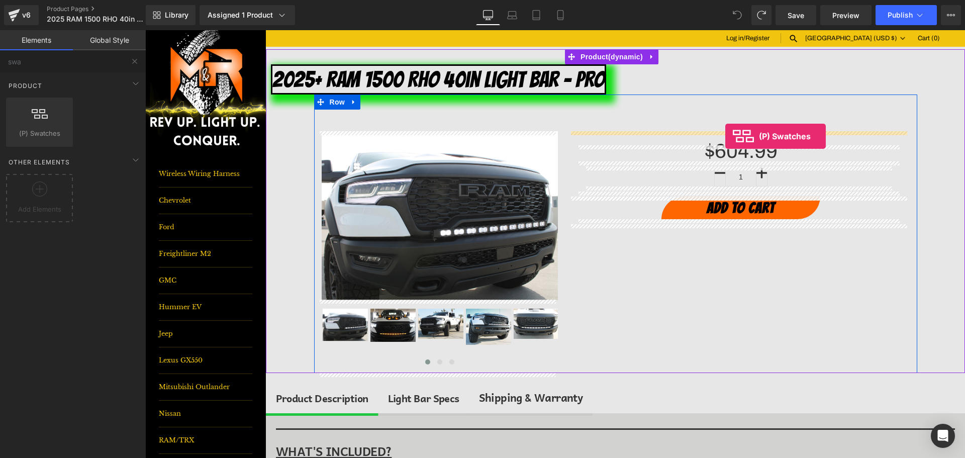
drag, startPoint x: 233, startPoint y: 144, endPoint x: 725, endPoint y: 136, distance: 492.5
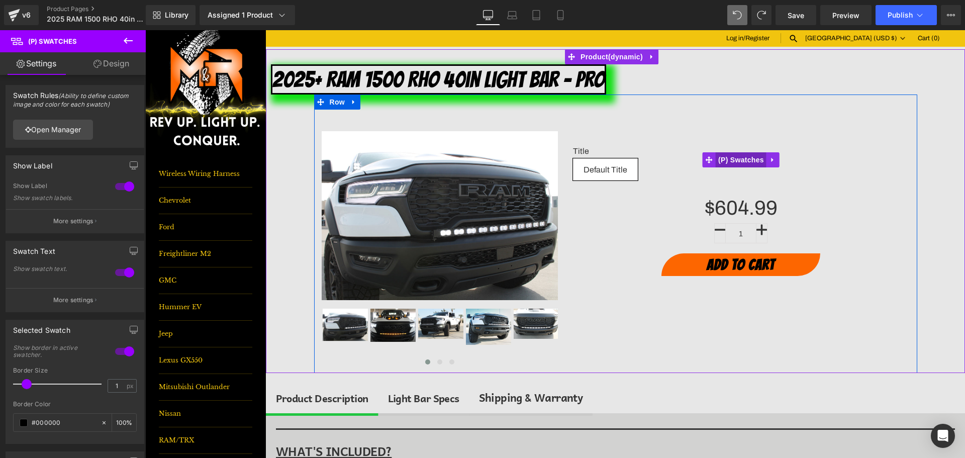
click at [742, 160] on span "(P) Swatches" at bounding box center [741, 159] width 51 height 15
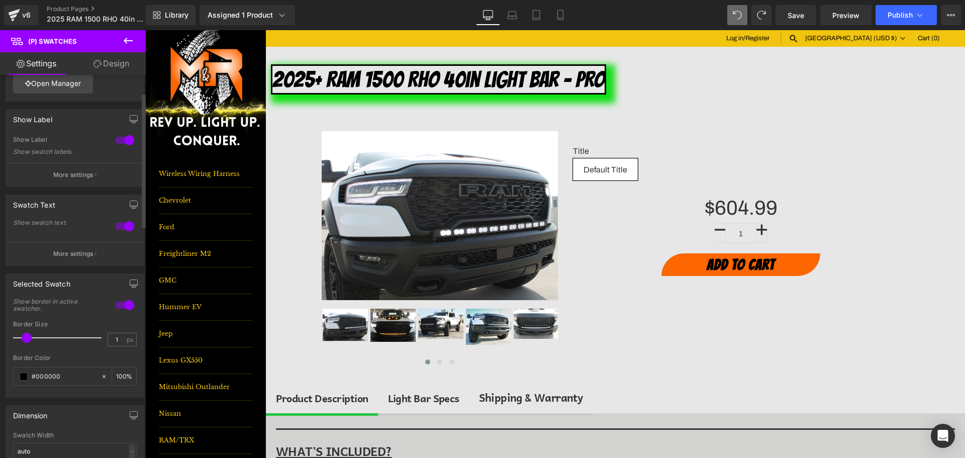
scroll to position [50, 0]
click at [112, 340] on input "1" at bounding box center [117, 335] width 18 height 13
click at [113, 340] on input "1" at bounding box center [117, 335] width 18 height 13
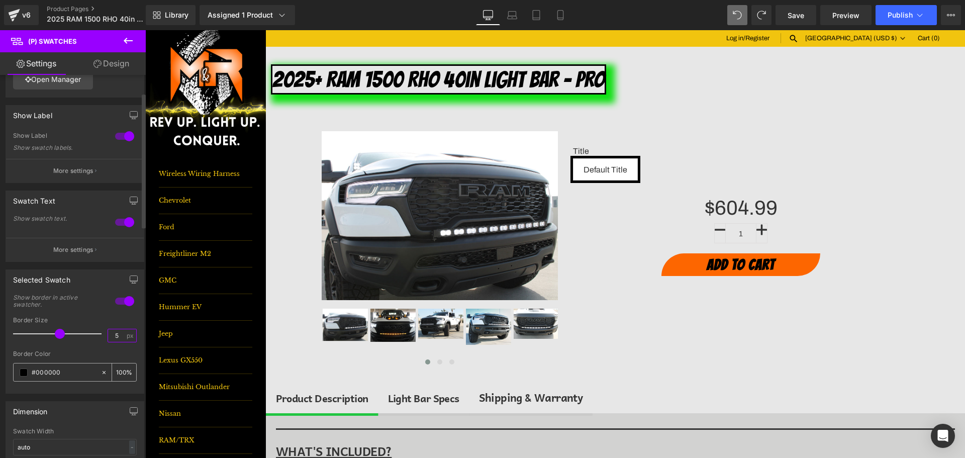
type input "5"
click at [49, 366] on div "#000000" at bounding box center [57, 372] width 87 height 18
click at [48, 368] on input "#000000" at bounding box center [64, 372] width 64 height 11
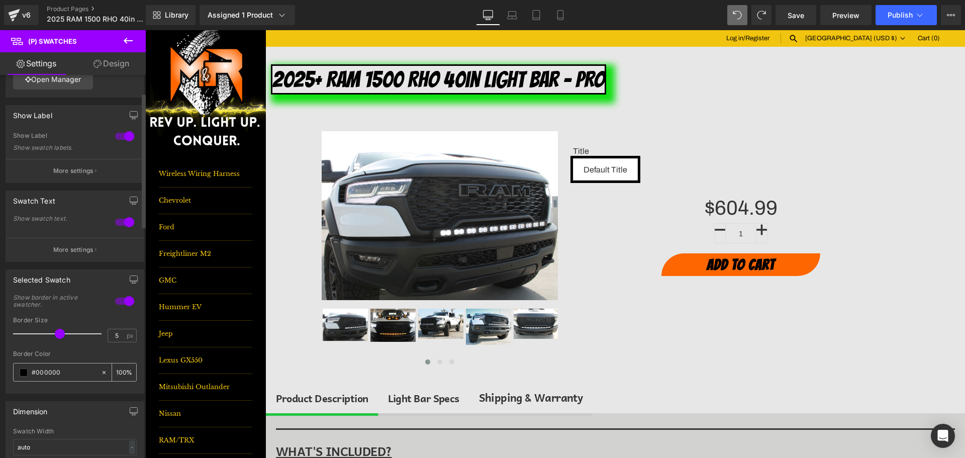
click at [48, 368] on input "#000000" at bounding box center [64, 372] width 64 height 11
type input "#0"
type input "0"
type input "#0fe"
type input "100"
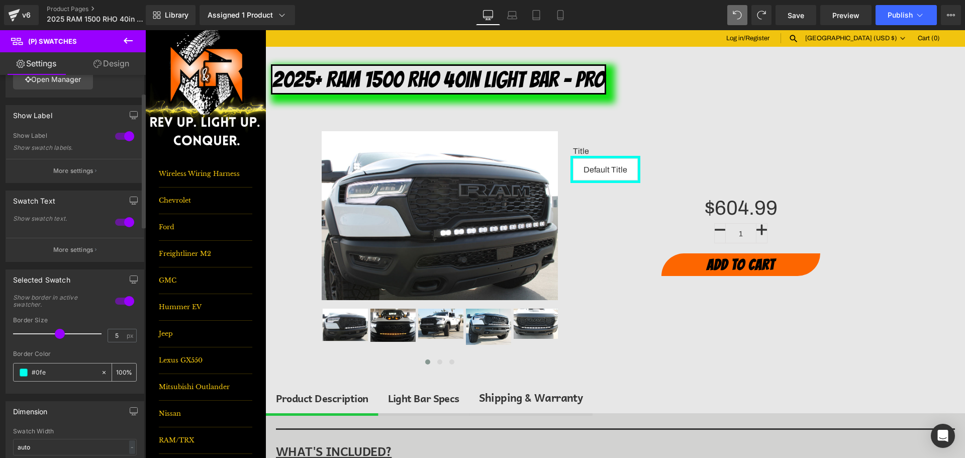
type input "#0fe0"
type input "0"
type input "#0fe013"
type input "100"
type input "#0fe013"
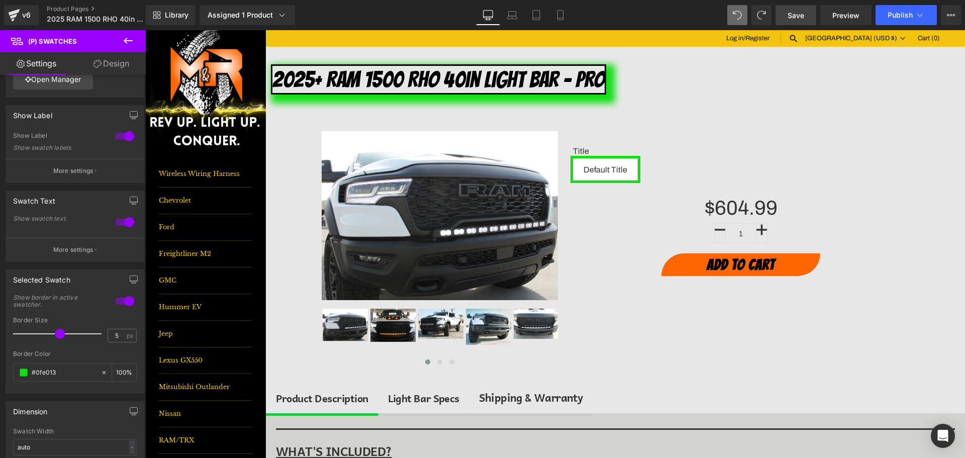
click at [781, 17] on link "Save" at bounding box center [795, 15] width 41 height 20
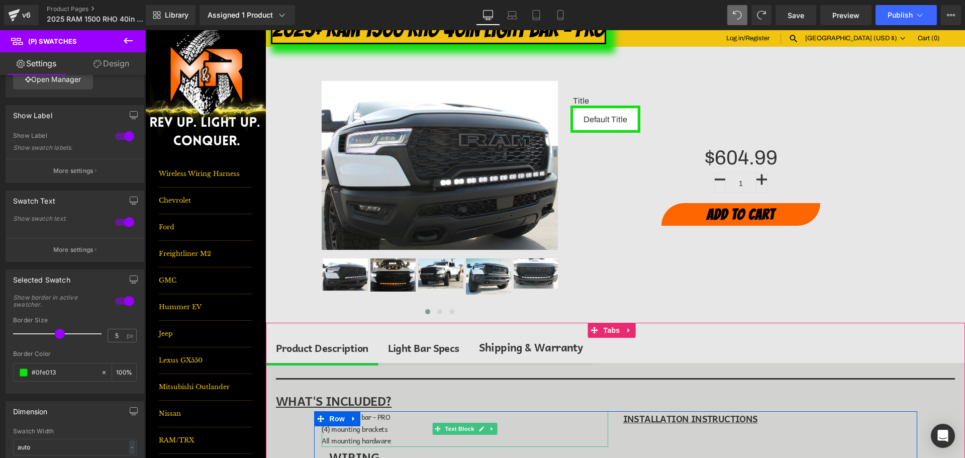
click at [373, 419] on span "(1) 40in light bar - PRO" at bounding box center [356, 416] width 69 height 11
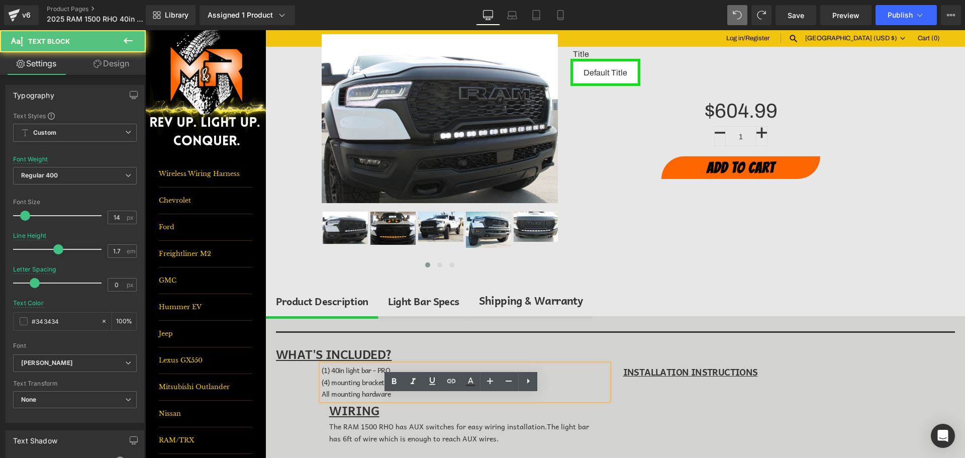
scroll to position [101, 0]
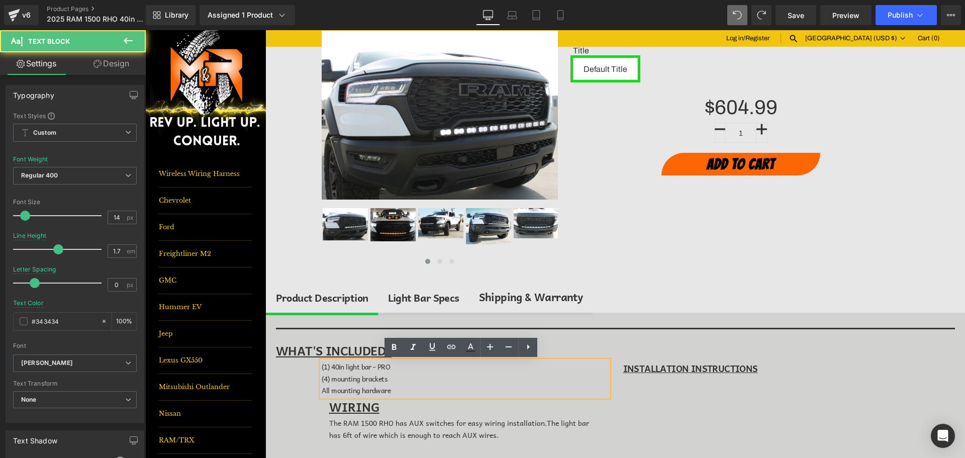
click at [343, 367] on span "(1) 40in light bar - PRO" at bounding box center [356, 366] width 69 height 11
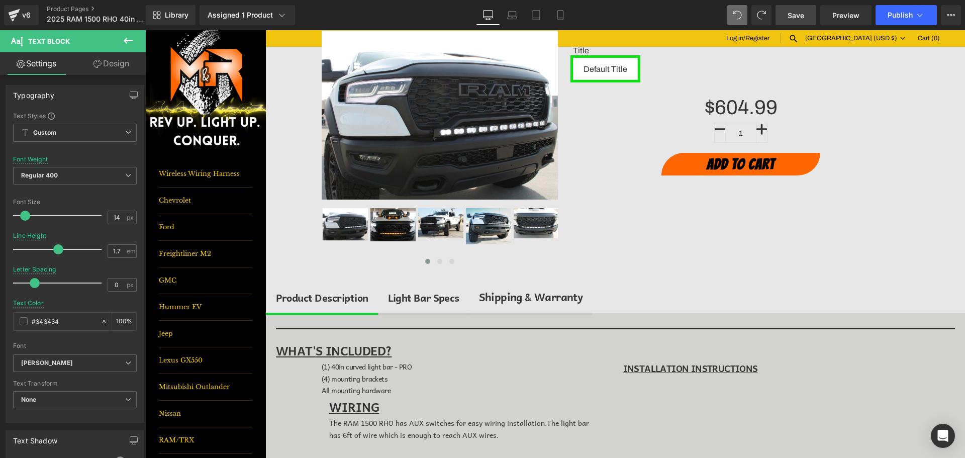
click at [814, 21] on link "Save" at bounding box center [795, 15] width 41 height 20
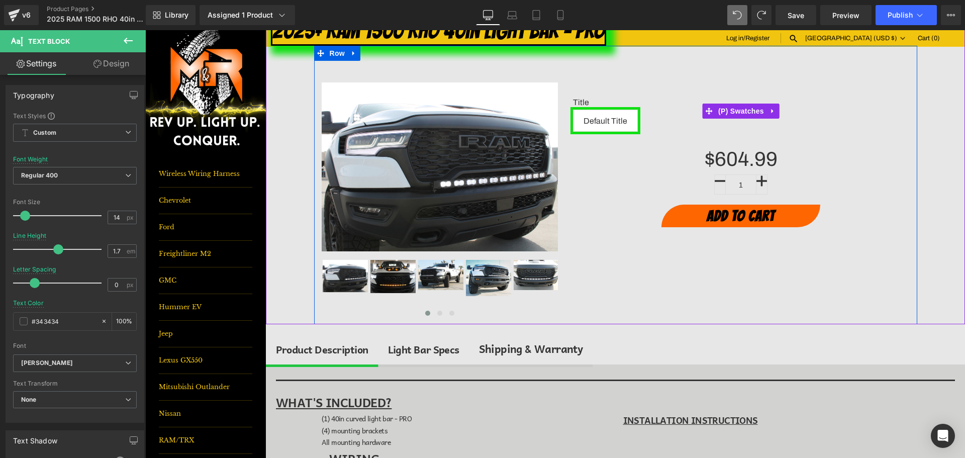
scroll to position [50, 0]
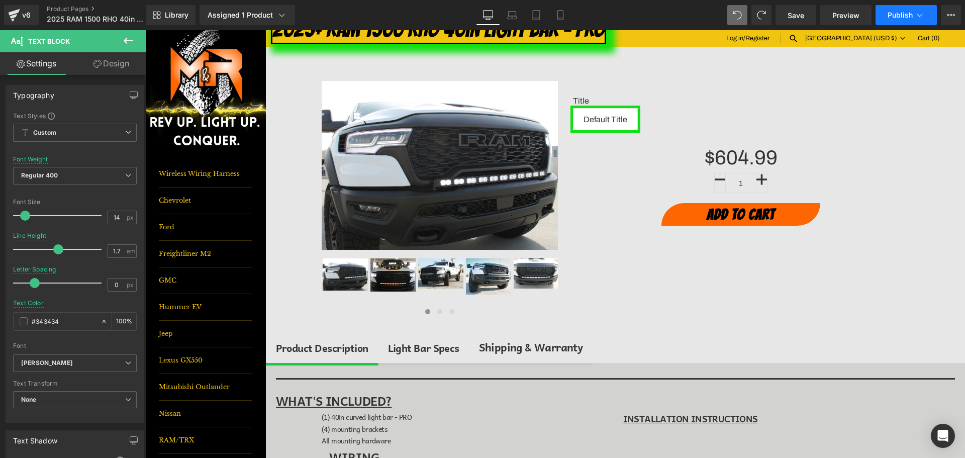
click at [897, 11] on span "Publish" at bounding box center [899, 15] width 25 height 8
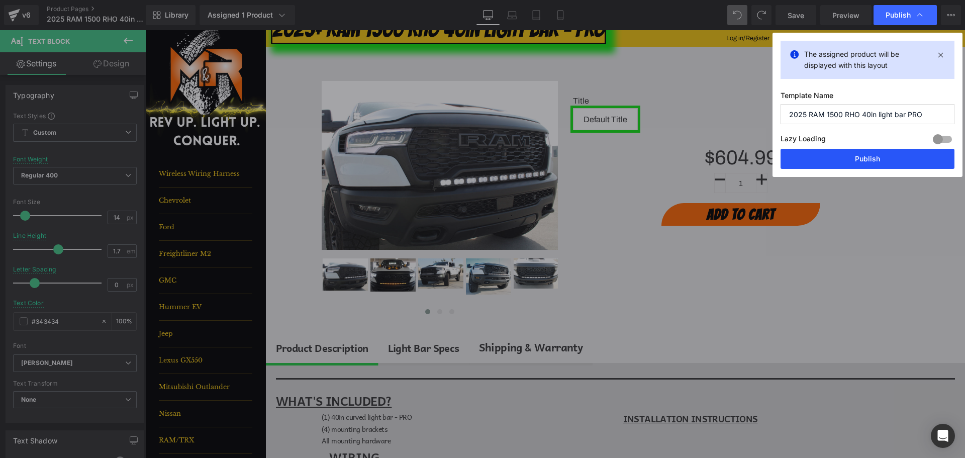
click at [903, 162] on button "Publish" at bounding box center [867, 159] width 174 height 20
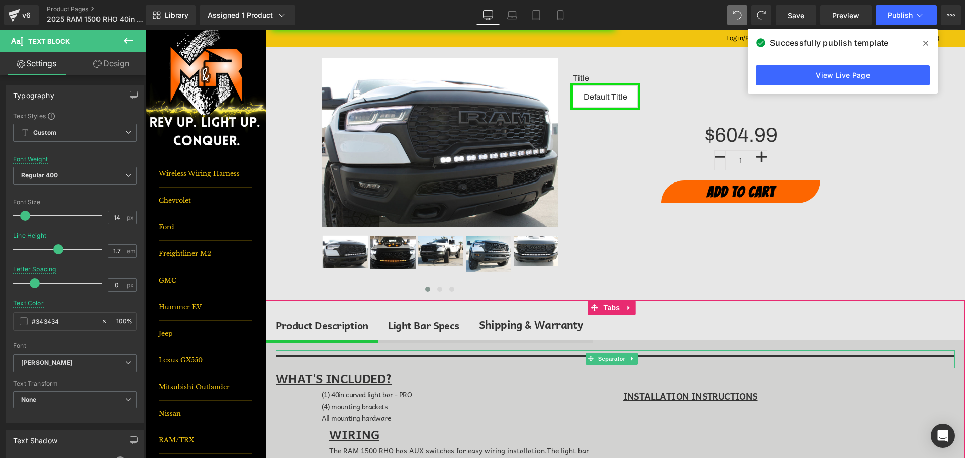
scroll to position [0, 0]
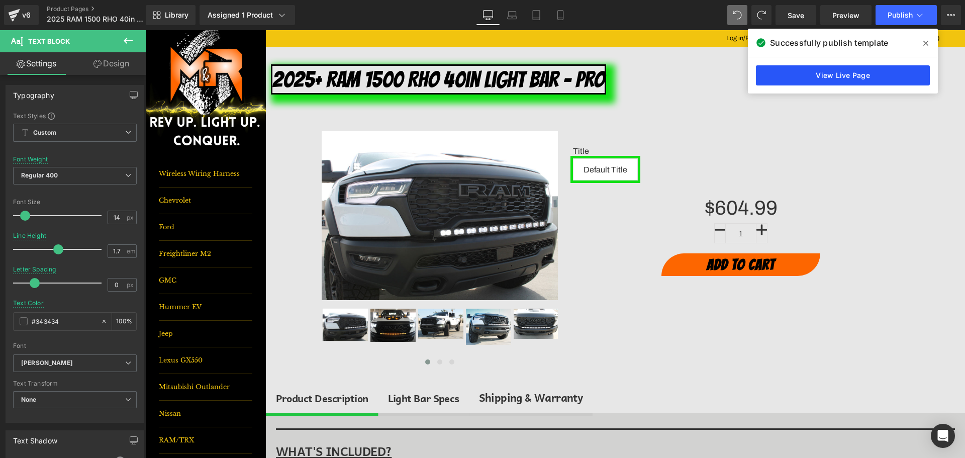
click at [866, 68] on link "View Live Page" at bounding box center [843, 75] width 174 height 20
